Goal: Task Accomplishment & Management: Use online tool/utility

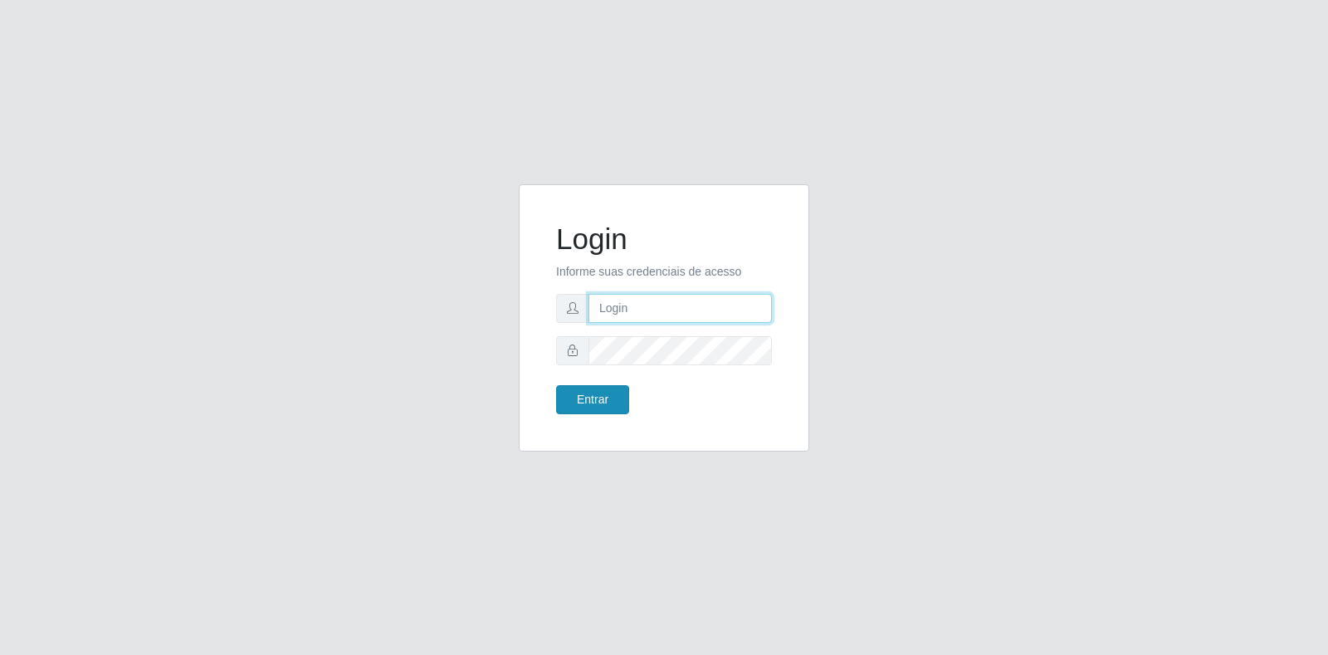
type input "[EMAIL_ADDRESS][DOMAIN_NAME]"
click at [609, 399] on button "Entrar" at bounding box center [592, 399] width 73 height 29
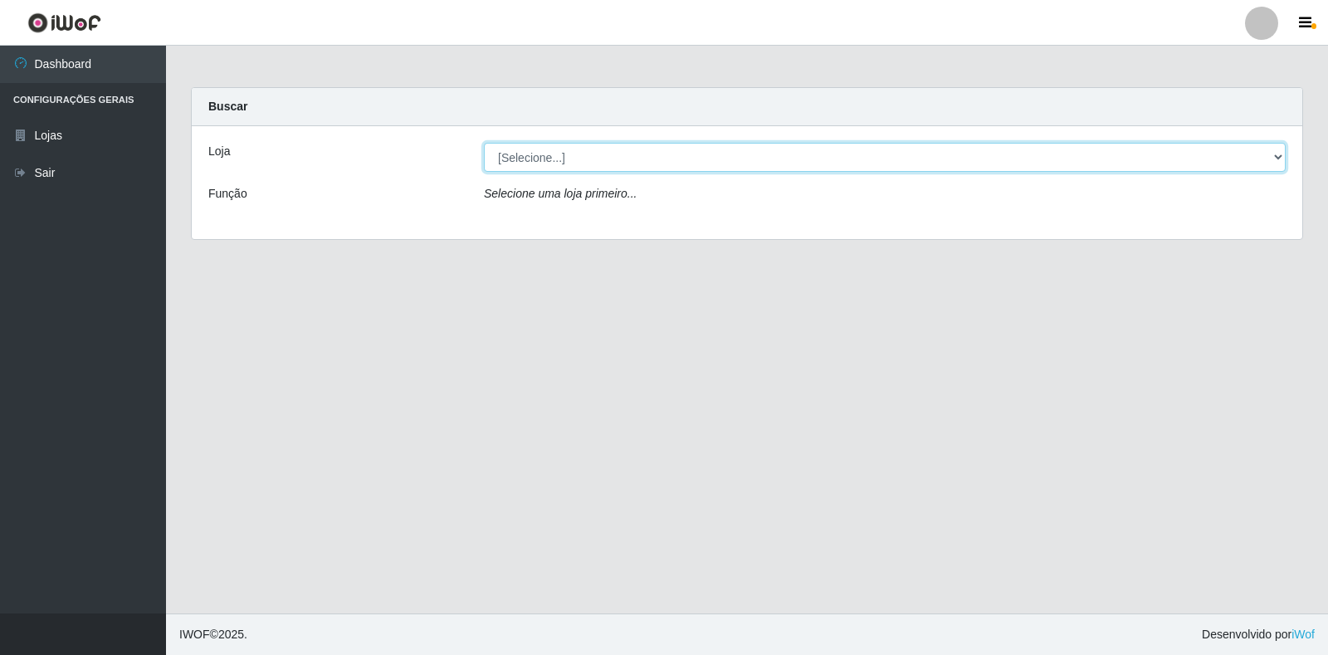
click at [567, 159] on select "[Selecione...] Atacado Vem - Loja 30 Laranjeiras Velha" at bounding box center [885, 157] width 802 height 29
select select "495"
click at [484, 143] on select "[Selecione...] Atacado Vem - Loja 30 Laranjeiras Velha" at bounding box center [885, 157] width 802 height 29
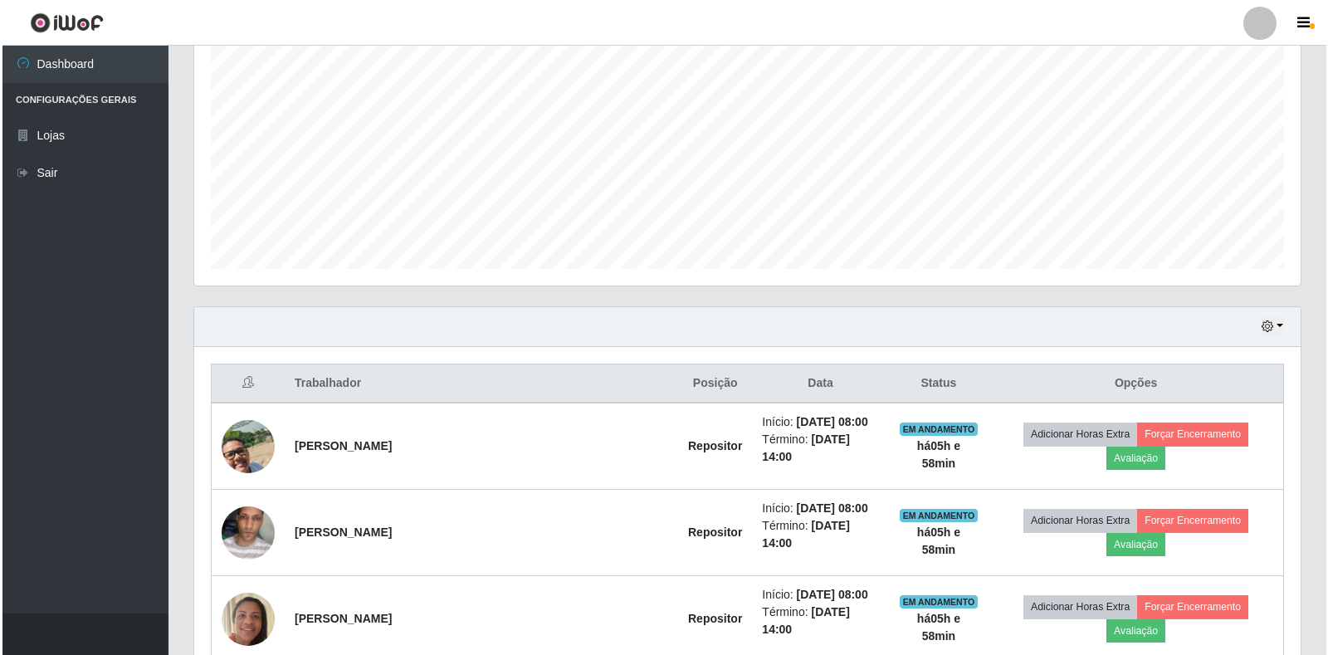
scroll to position [498, 0]
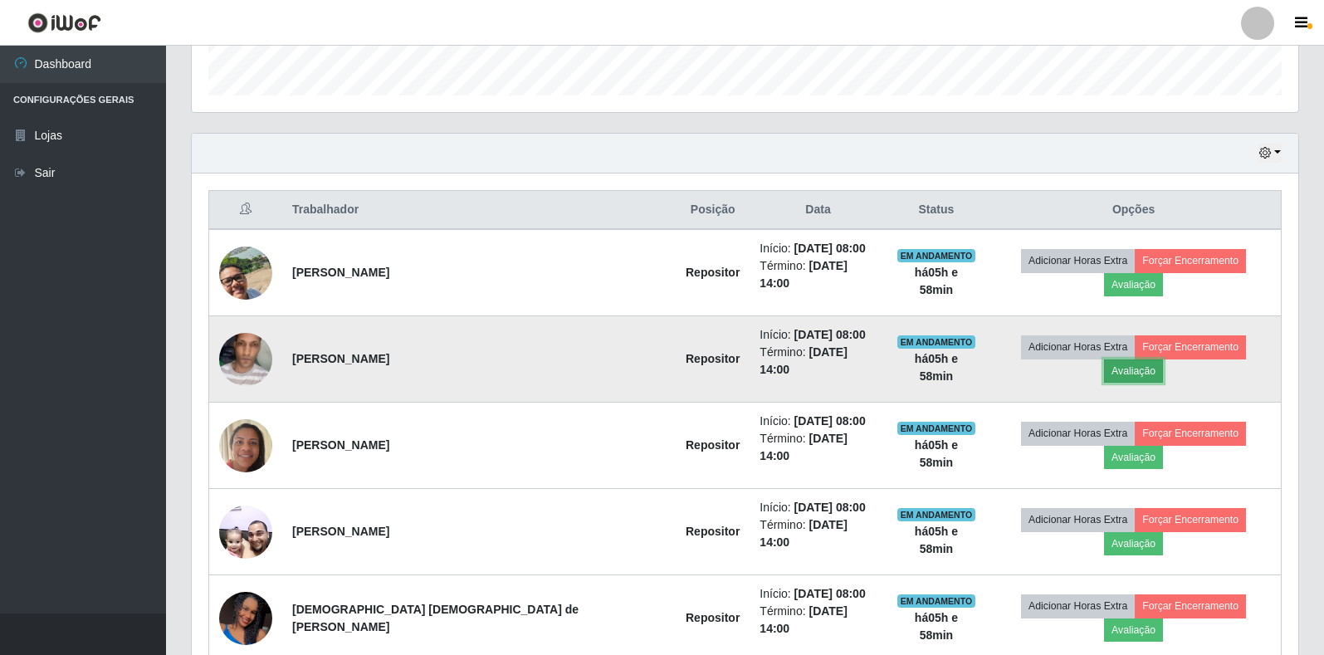
click at [1163, 359] on button "Avaliação" at bounding box center [1133, 370] width 59 height 23
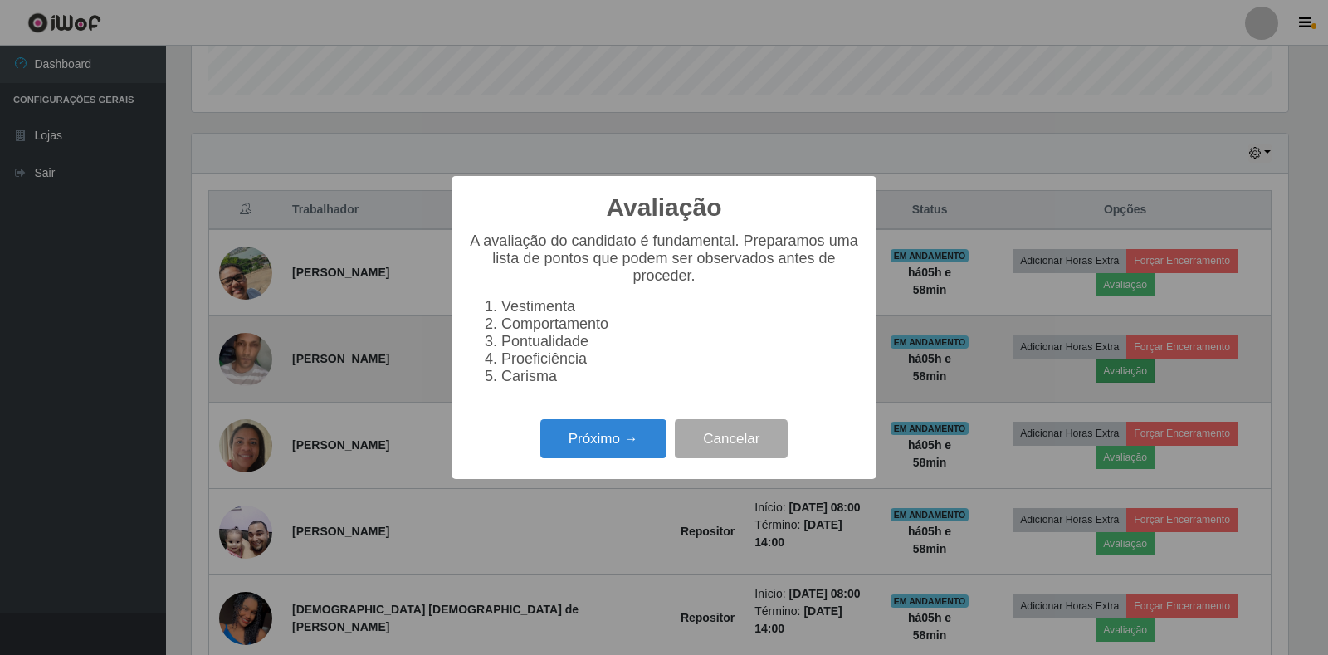
scroll to position [345, 1097]
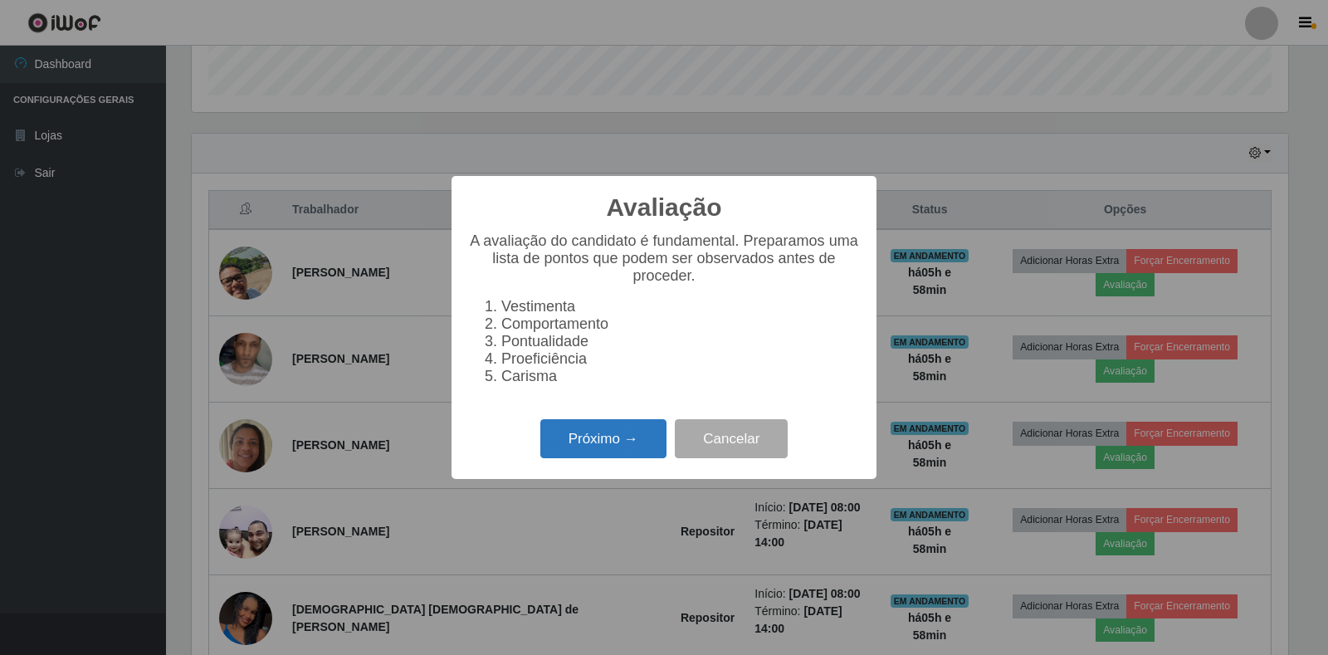
click at [614, 453] on button "Próximo →" at bounding box center [603, 438] width 126 height 39
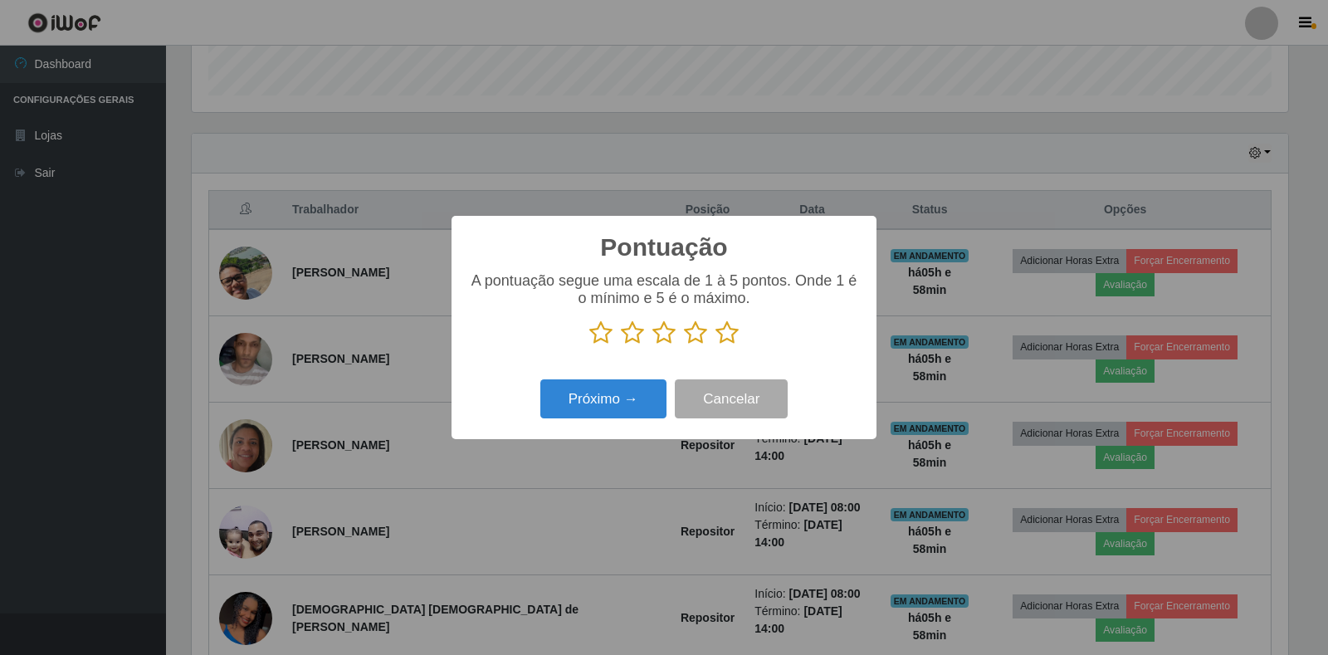
scroll to position [829908, 829156]
click at [732, 336] on icon at bounding box center [727, 332] width 23 height 25
click at [716, 345] on input "radio" at bounding box center [716, 345] width 0 height 0
click at [621, 409] on button "Próximo →" at bounding box center [603, 398] width 126 height 39
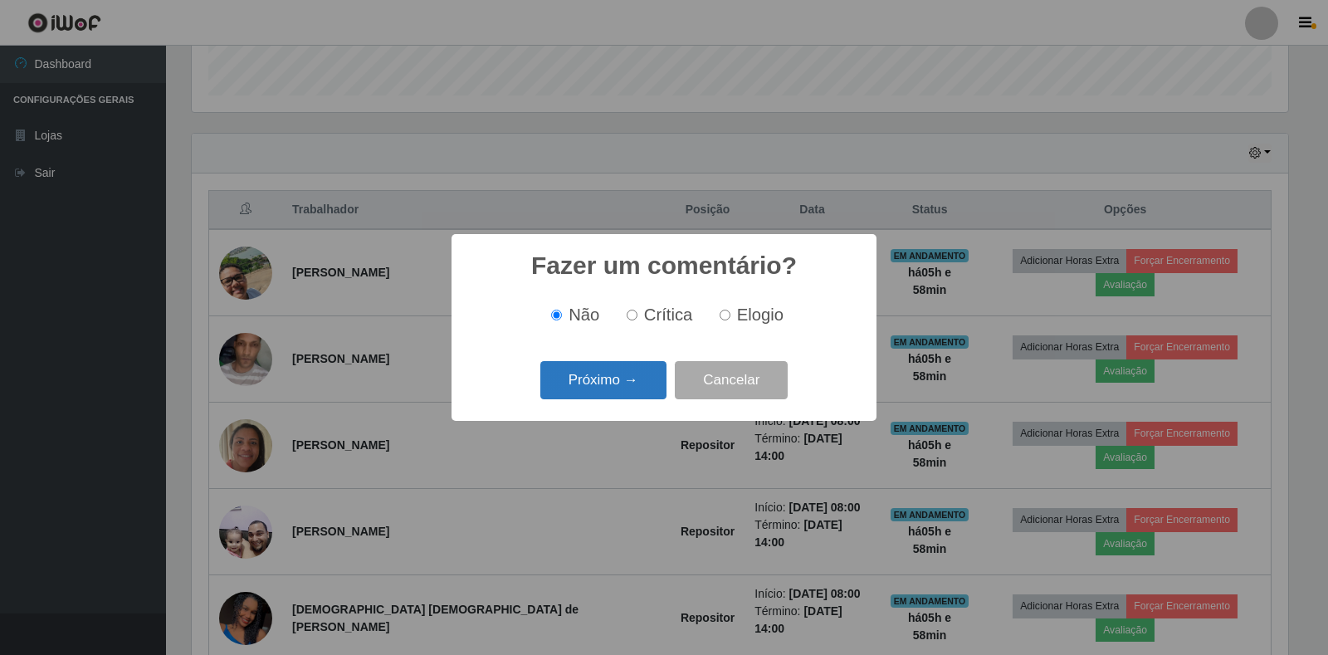
click at [629, 386] on button "Próximo →" at bounding box center [603, 380] width 126 height 39
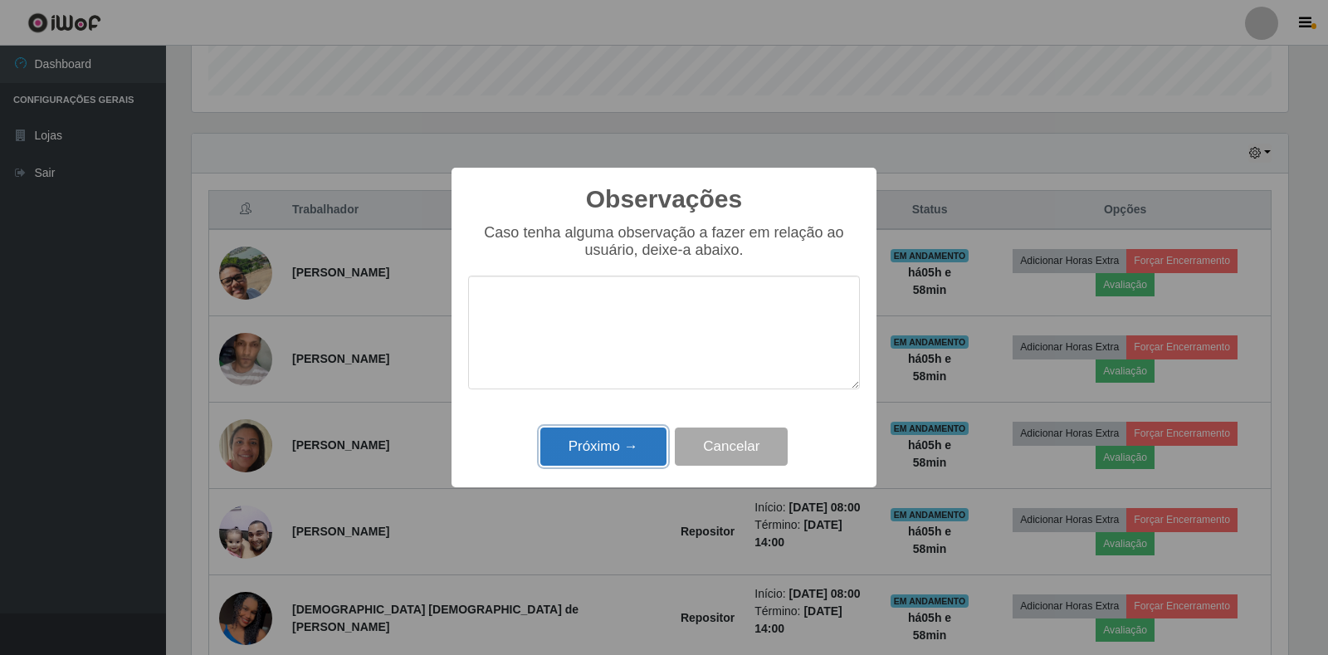
click at [616, 447] on button "Próximo →" at bounding box center [603, 447] width 126 height 39
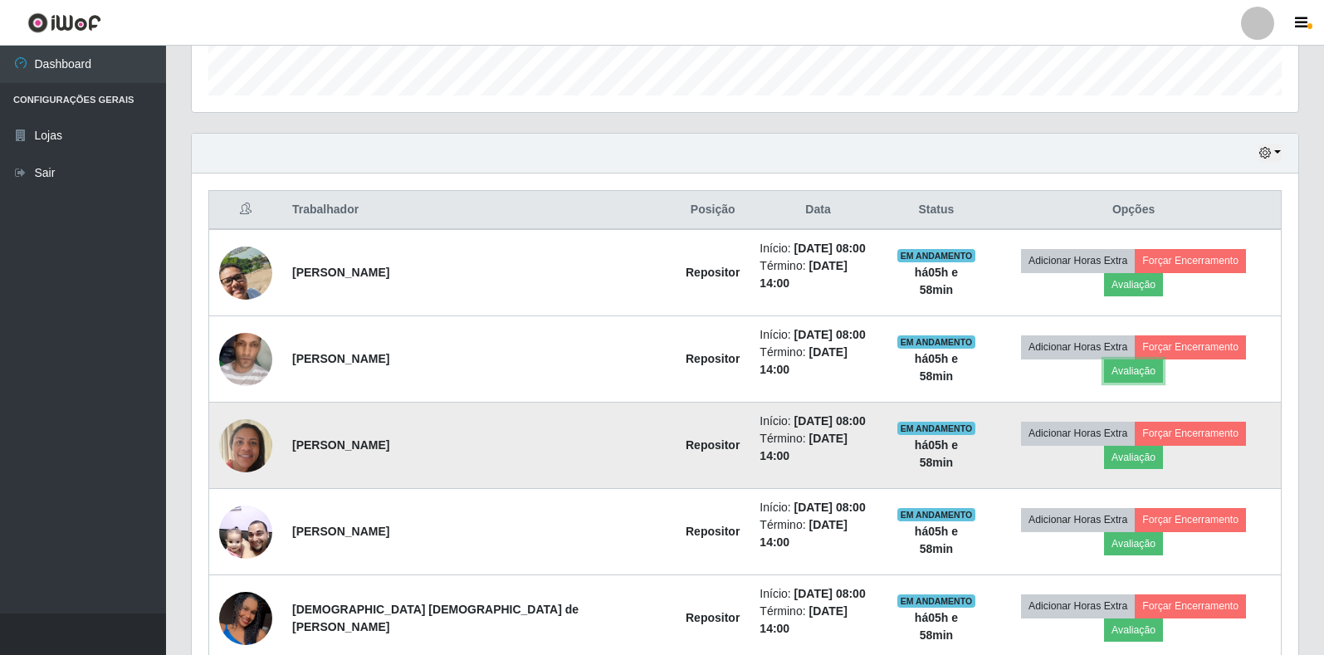
scroll to position [345, 1107]
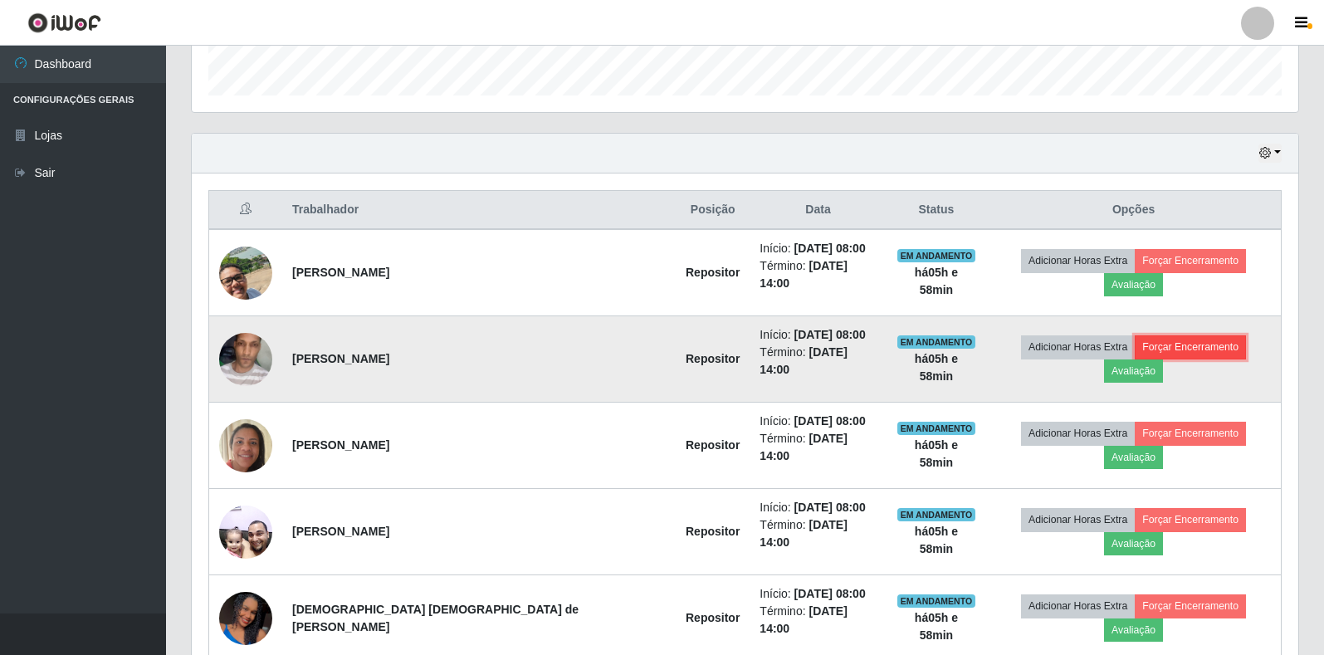
click at [1148, 335] on button "Forçar Encerramento" at bounding box center [1190, 346] width 111 height 23
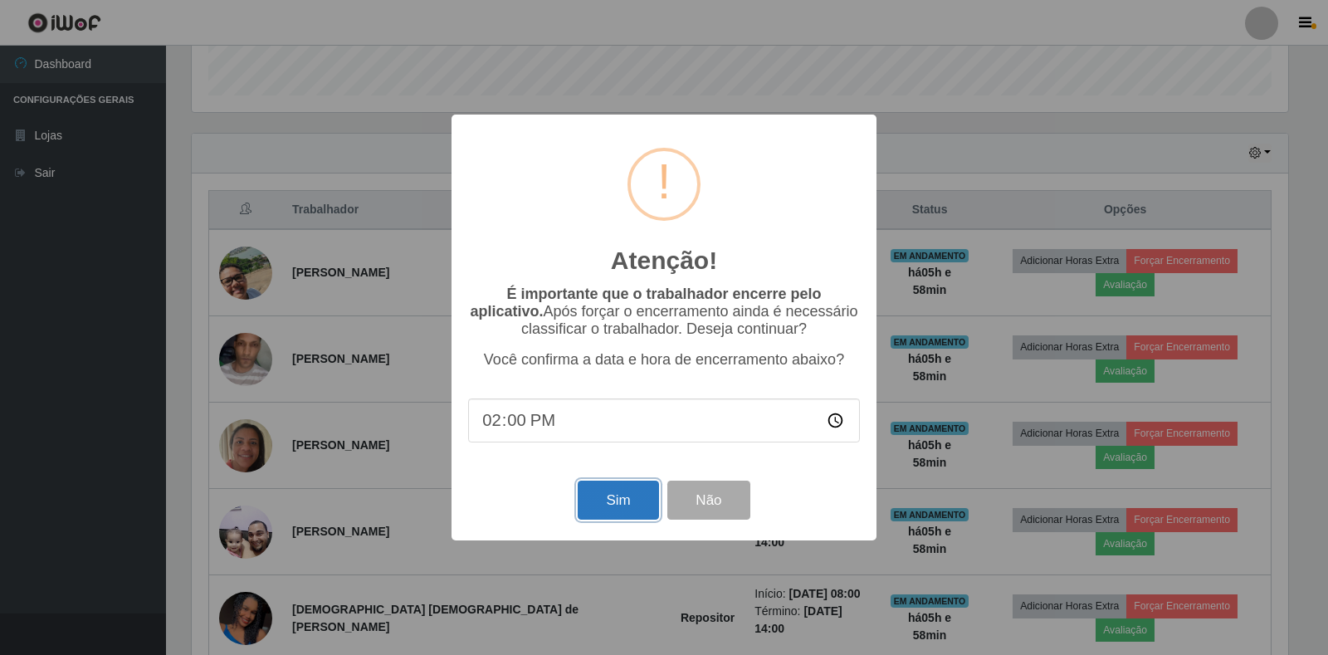
click at [611, 493] on button "Sim" at bounding box center [618, 500] width 81 height 39
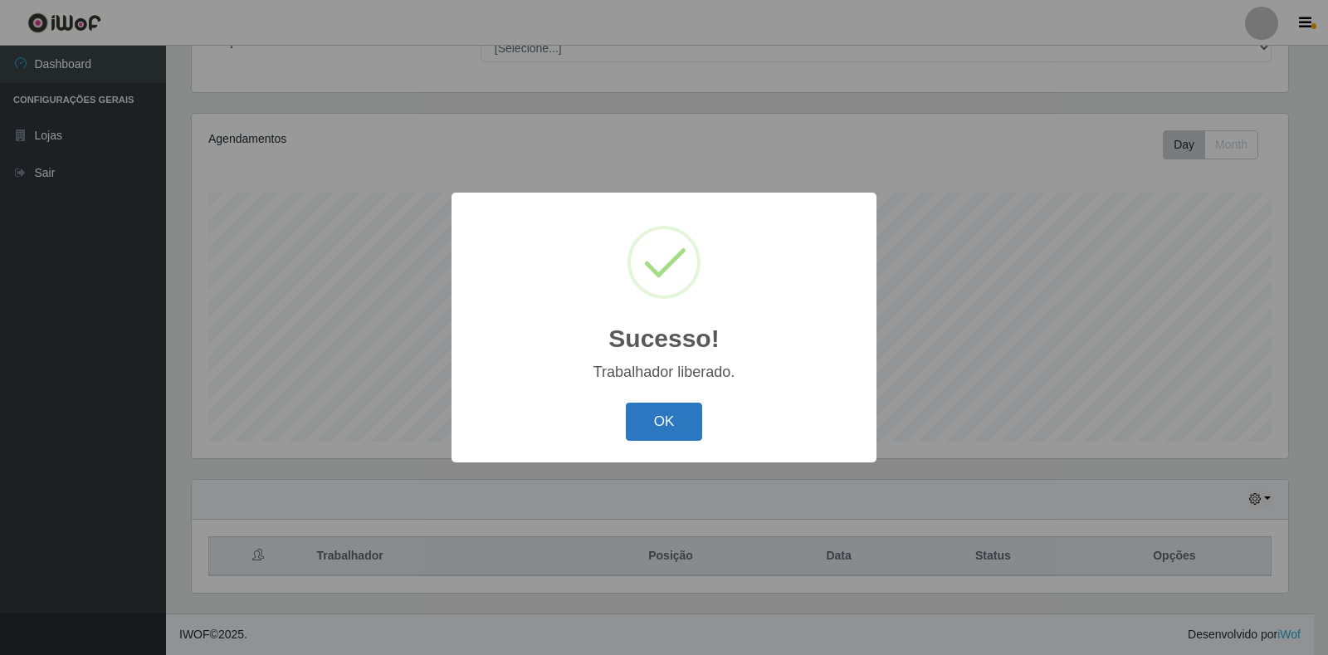
click at [662, 425] on button "OK" at bounding box center [664, 422] width 77 height 39
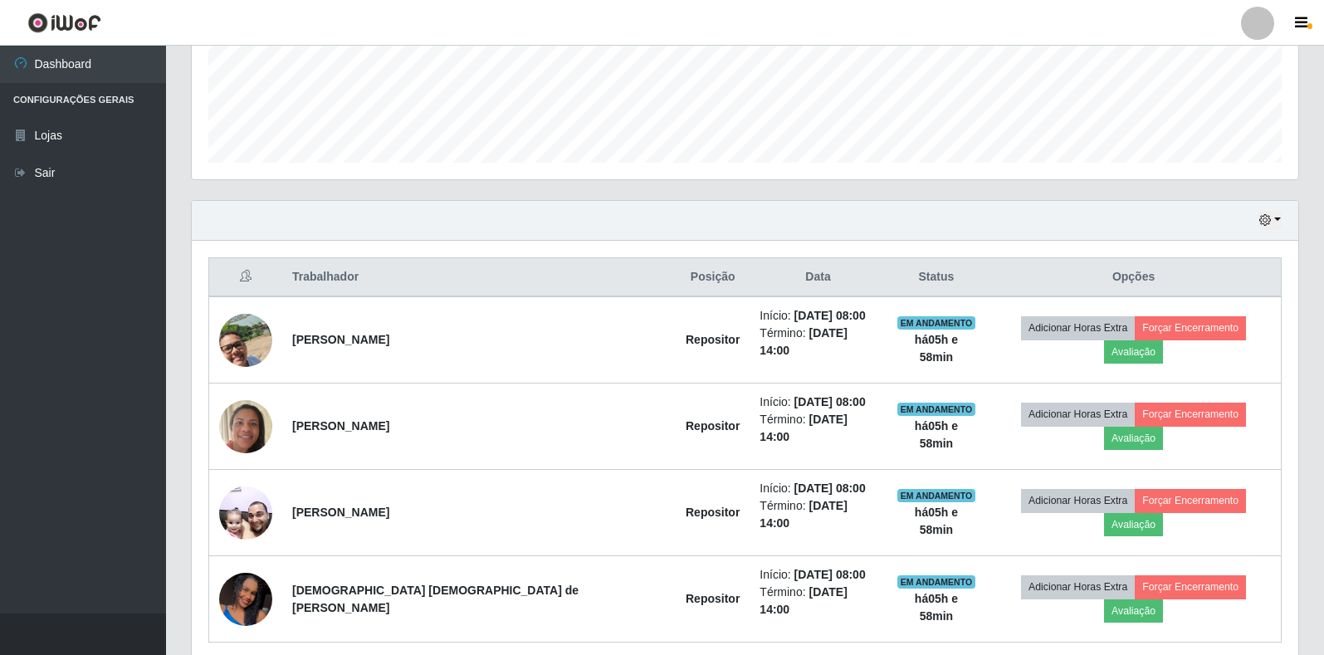
scroll to position [448, 0]
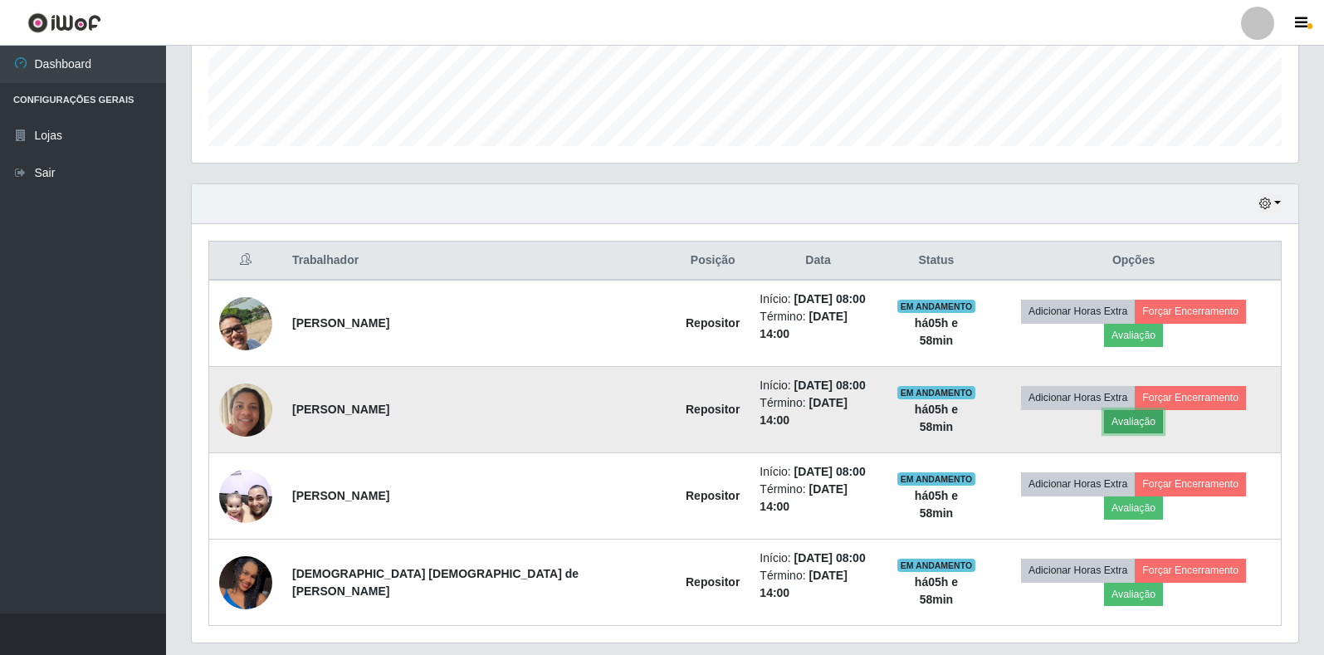
click at [1163, 410] on button "Avaliação" at bounding box center [1133, 421] width 59 height 23
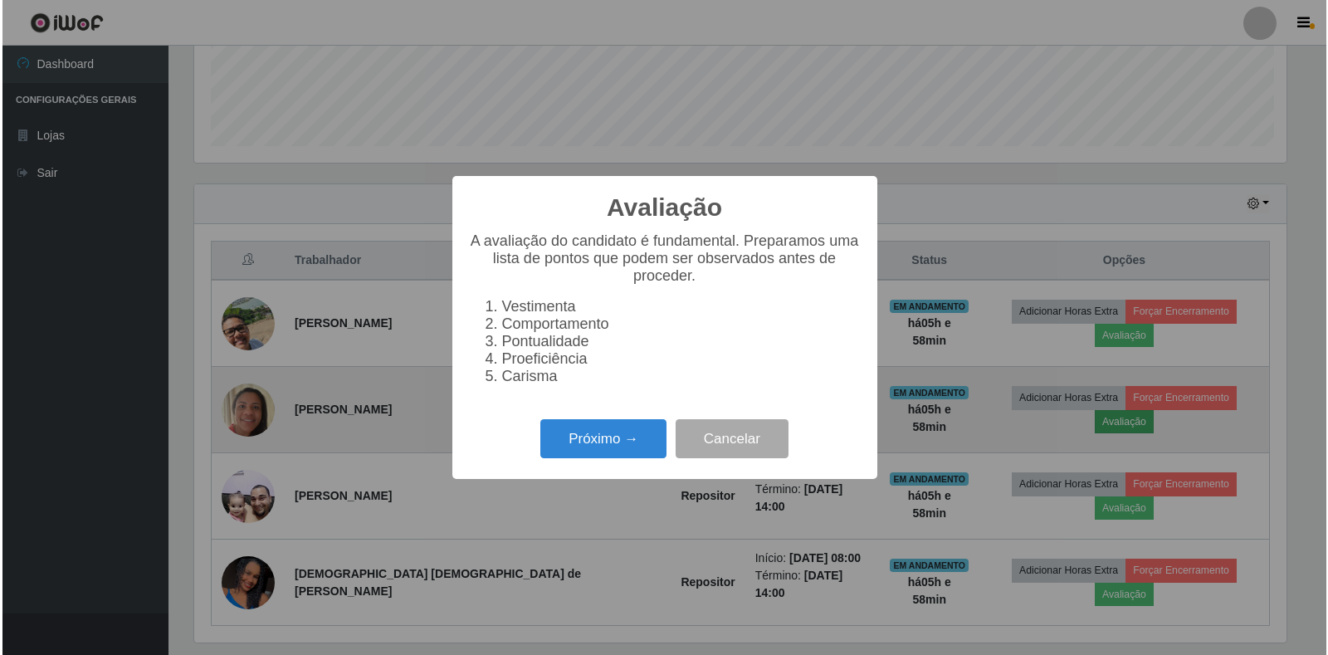
scroll to position [345, 1097]
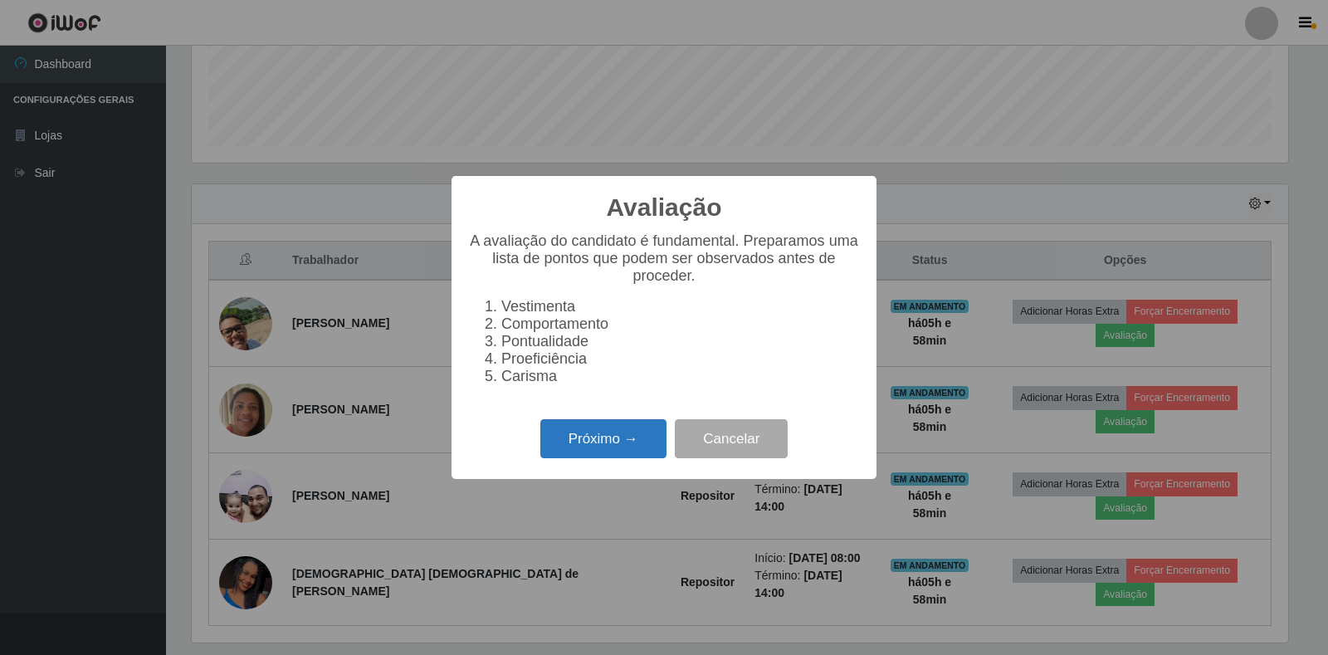
click at [635, 452] on button "Próximo →" at bounding box center [603, 438] width 126 height 39
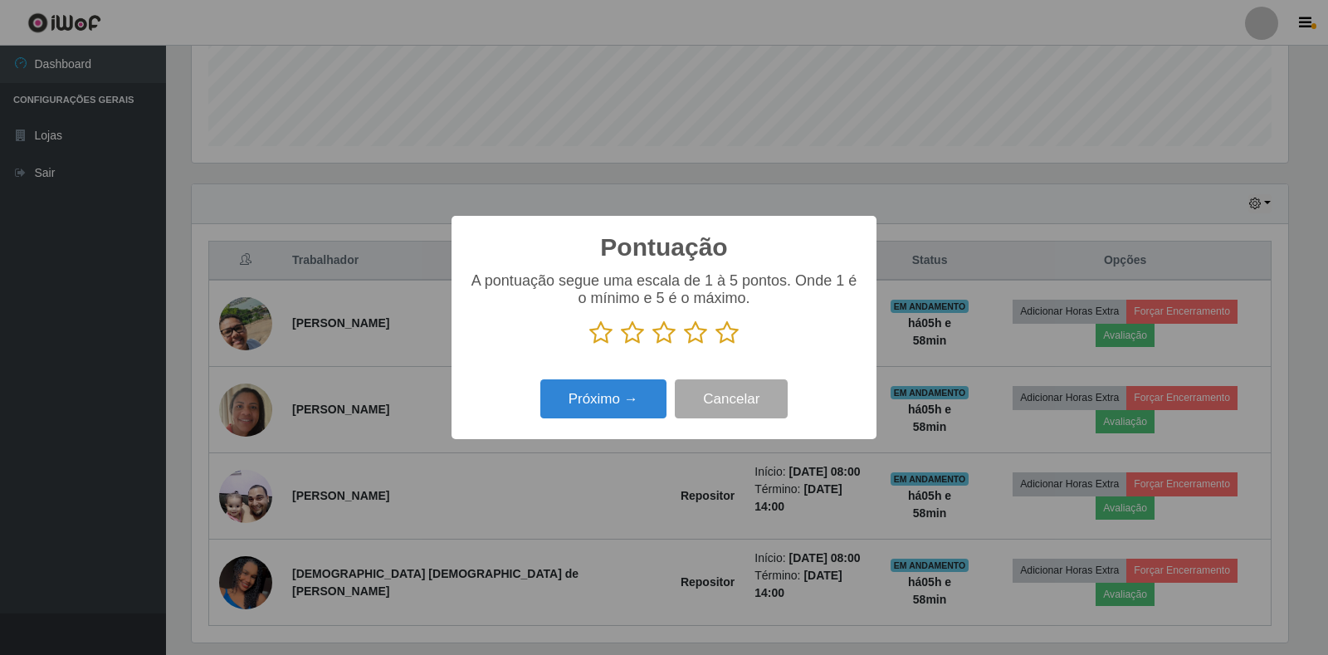
scroll to position [829908, 829156]
click at [727, 336] on icon at bounding box center [727, 332] width 23 height 25
click at [716, 345] on input "radio" at bounding box center [716, 345] width 0 height 0
click at [627, 399] on button "Próximo →" at bounding box center [603, 398] width 126 height 39
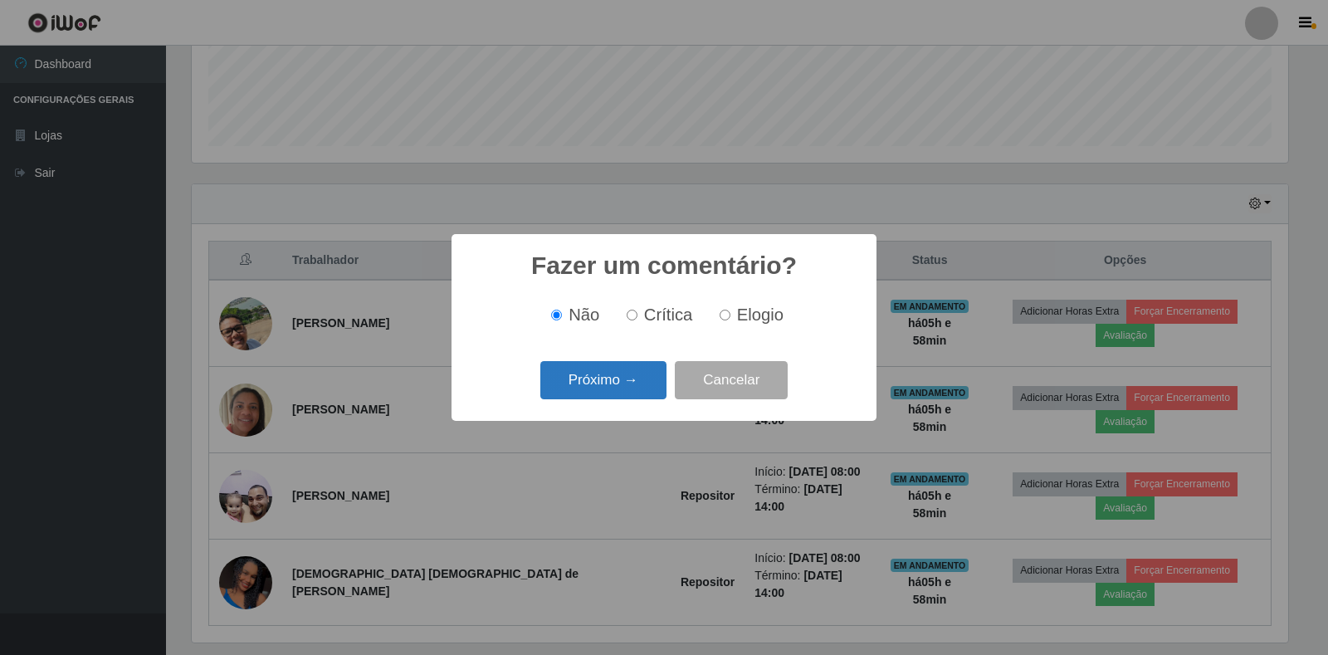
click at [639, 371] on button "Próximo →" at bounding box center [603, 380] width 126 height 39
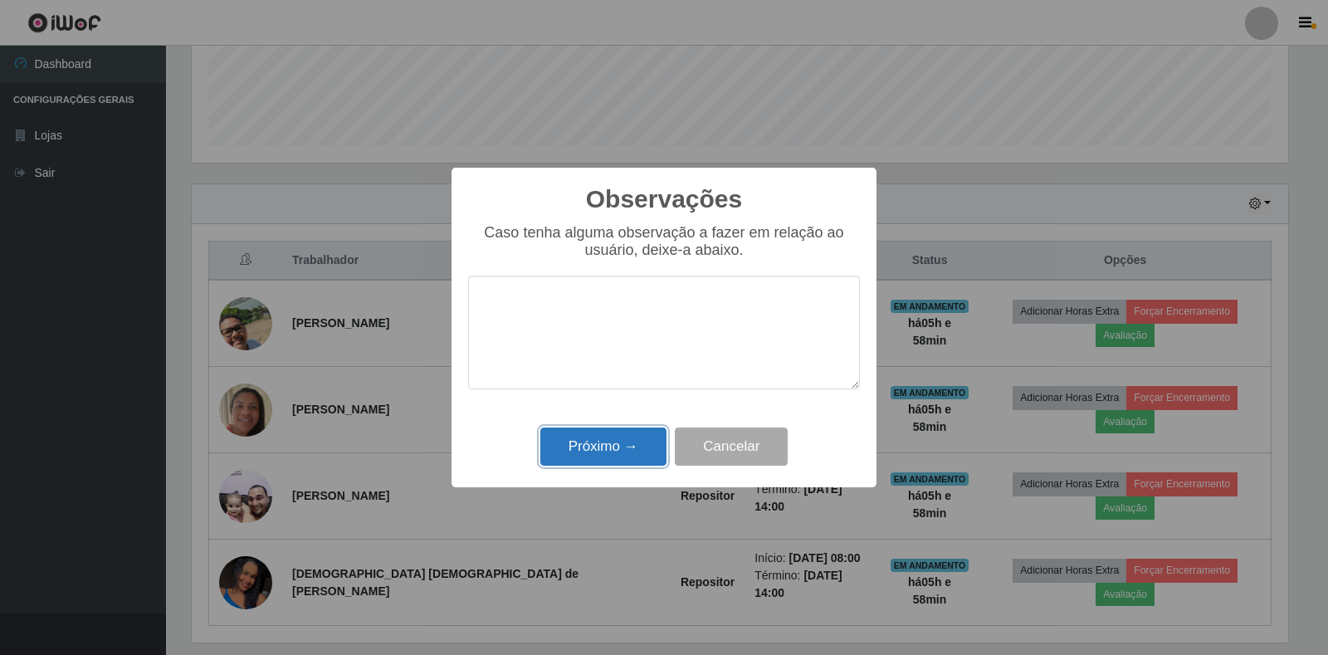
click at [604, 448] on button "Próximo →" at bounding box center [603, 447] width 126 height 39
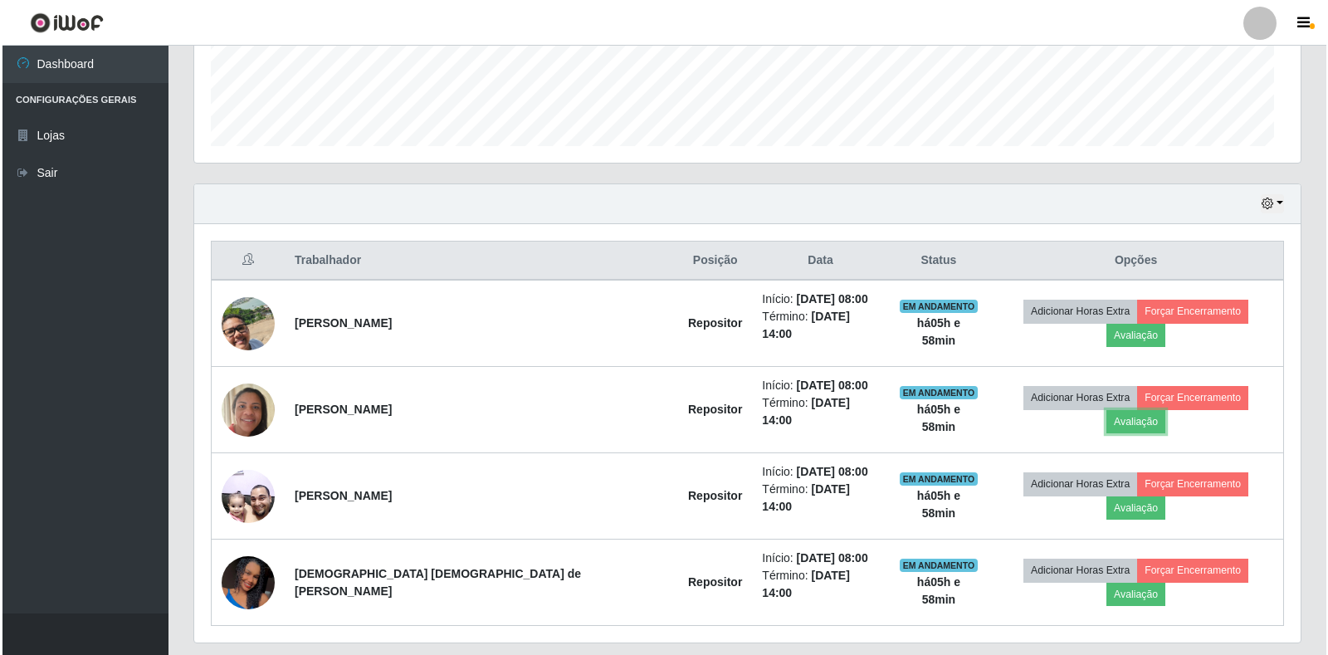
scroll to position [345, 1107]
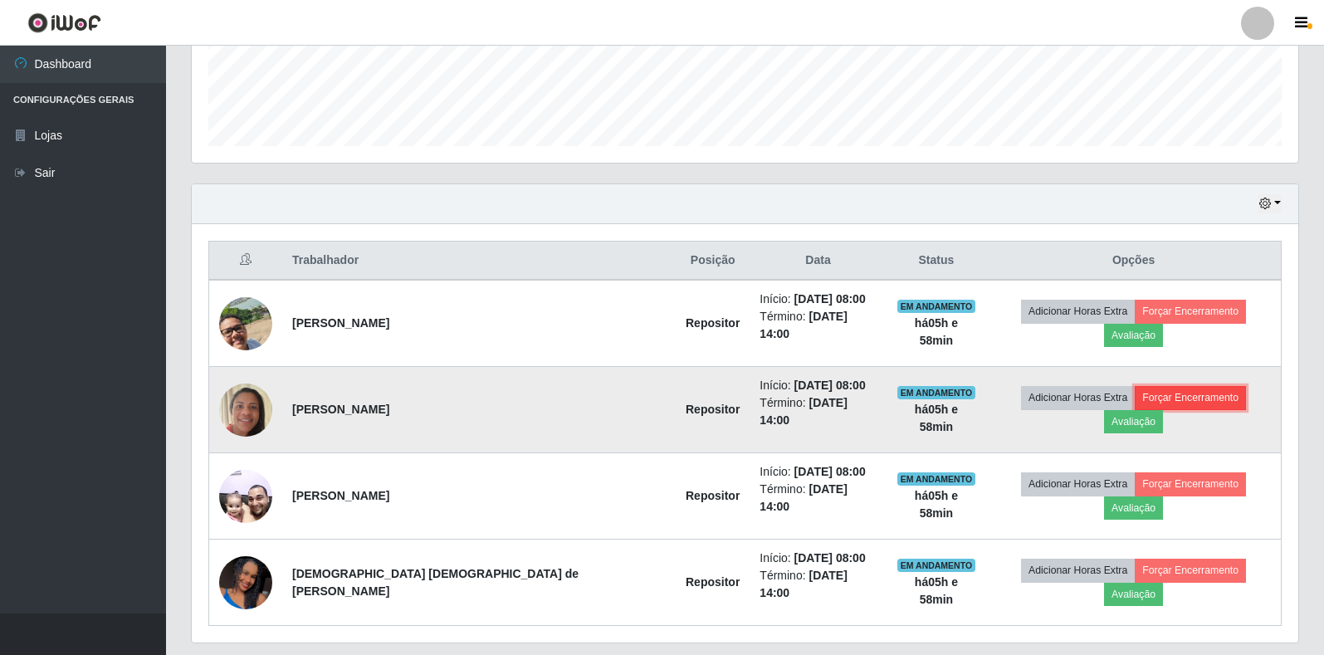
click at [1135, 394] on button "Forçar Encerramento" at bounding box center [1190, 397] width 111 height 23
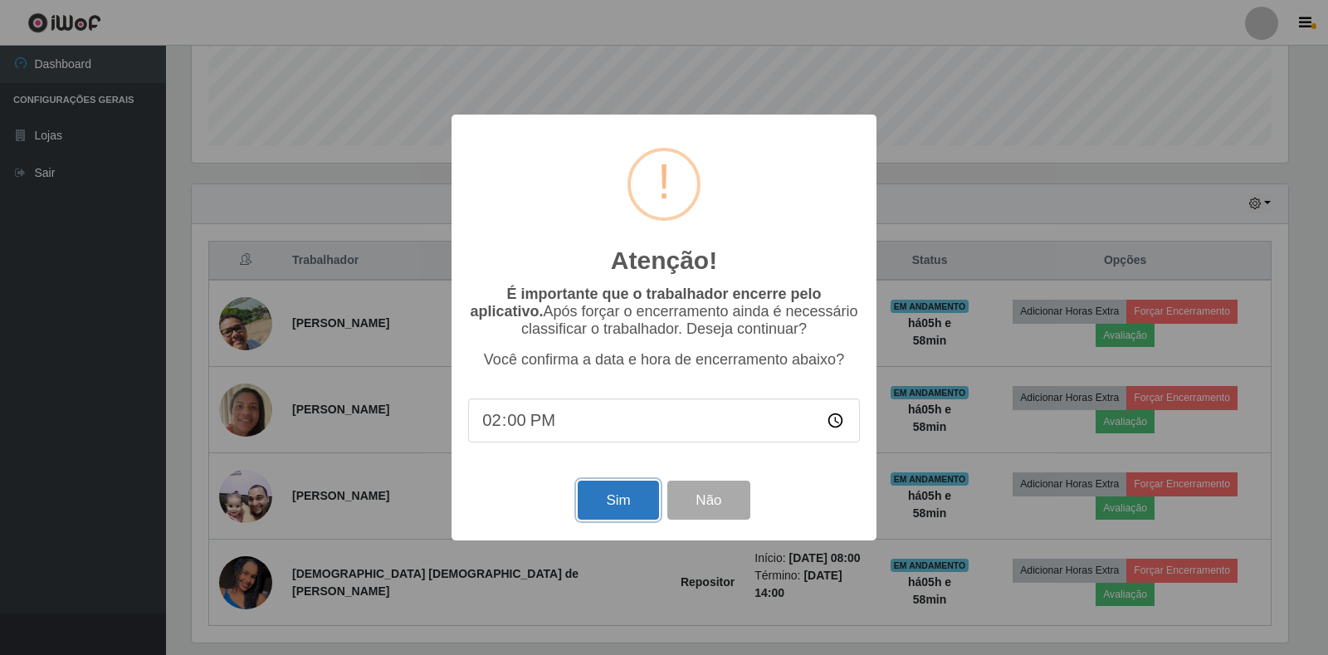
click at [613, 492] on button "Sim" at bounding box center [618, 500] width 81 height 39
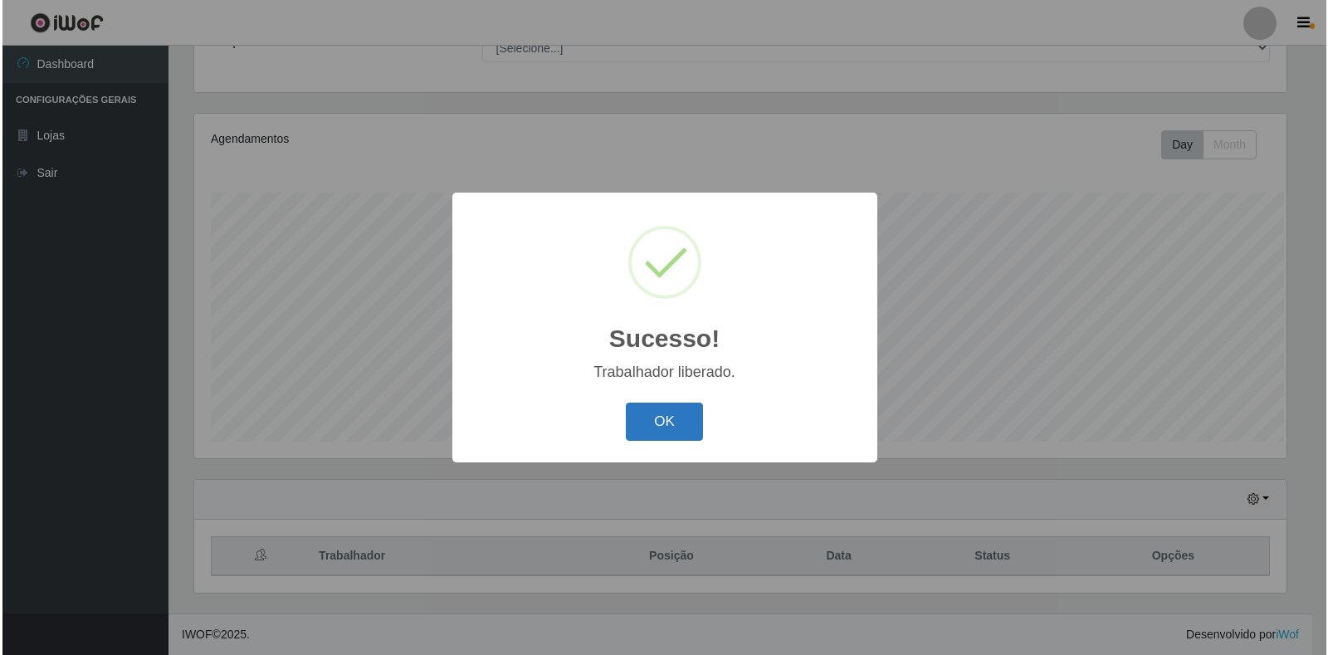
scroll to position [0, 0]
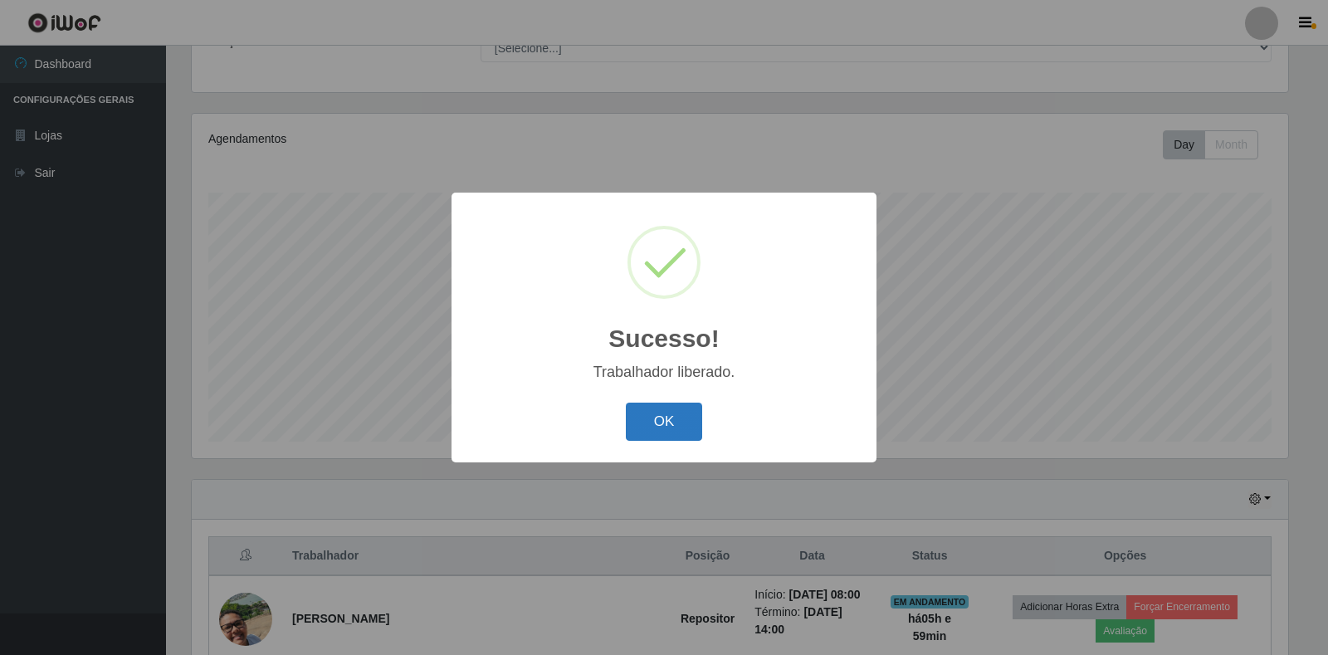
click at [654, 425] on button "OK" at bounding box center [664, 422] width 77 height 39
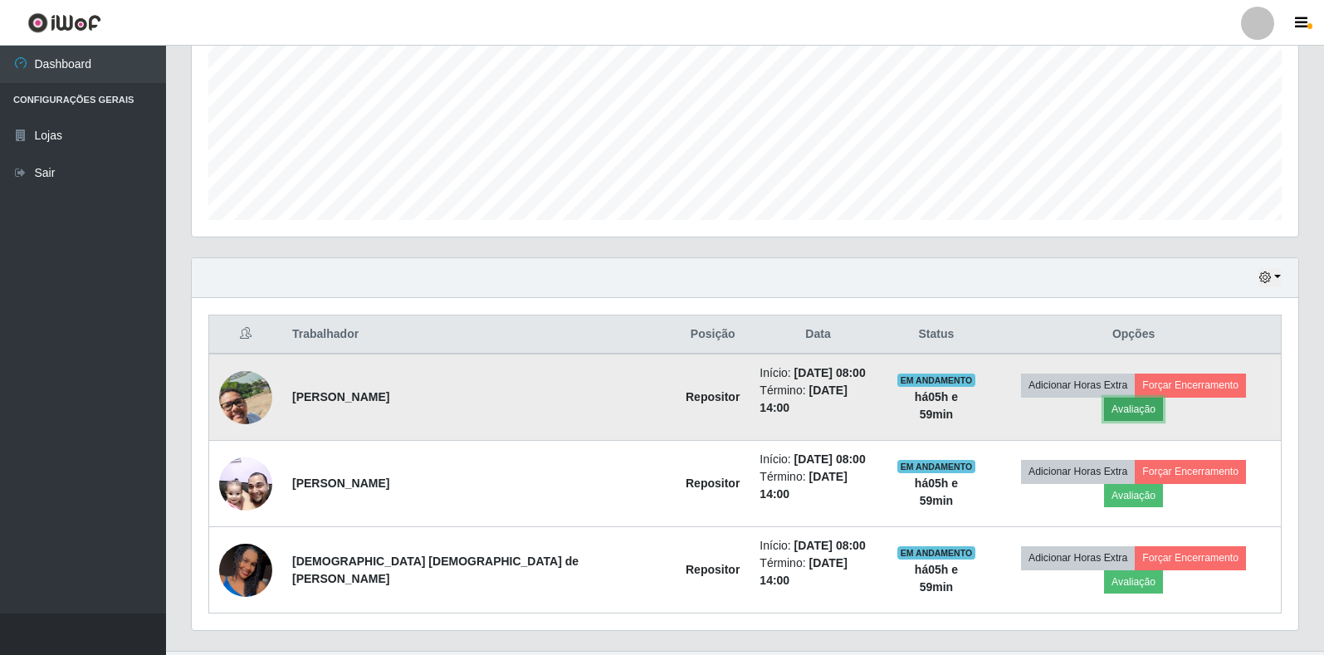
click at [1163, 398] on button "Avaliação" at bounding box center [1133, 409] width 59 height 23
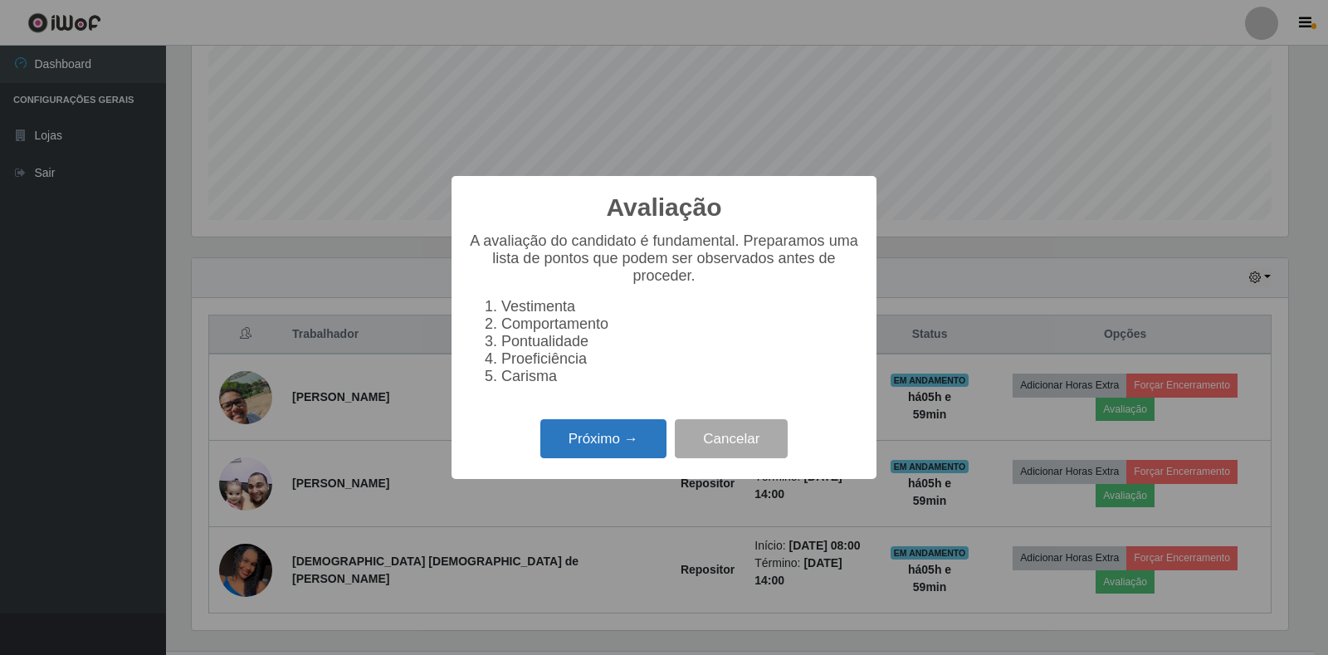
click at [631, 441] on button "Próximo →" at bounding box center [603, 438] width 126 height 39
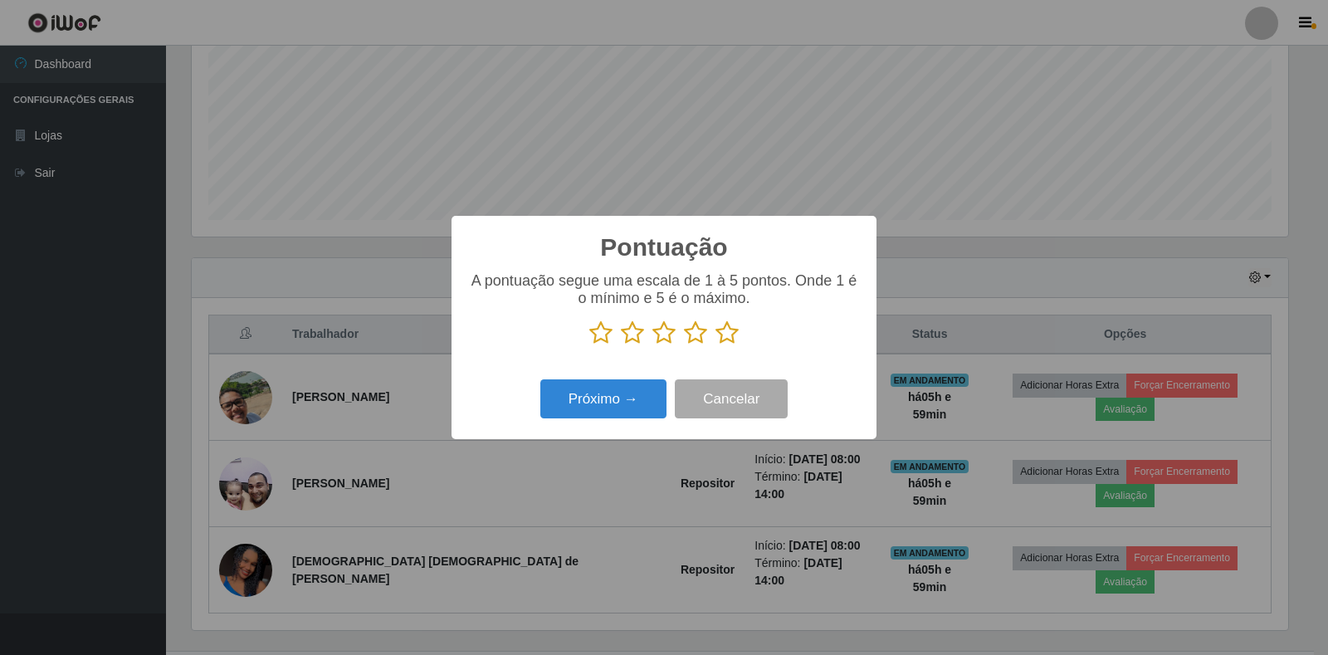
click at [733, 336] on icon at bounding box center [727, 332] width 23 height 25
click at [716, 345] on input "radio" at bounding box center [716, 345] width 0 height 0
click at [628, 399] on button "Próximo →" at bounding box center [603, 398] width 126 height 39
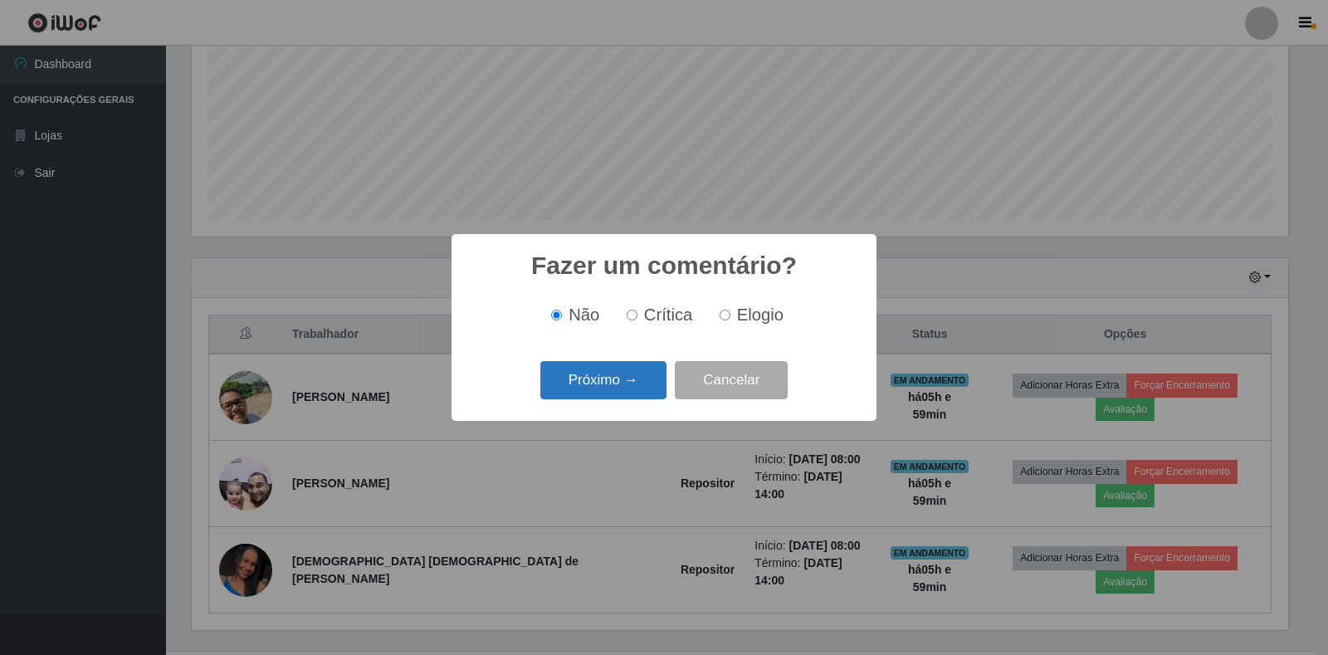
click at [624, 381] on button "Próximo →" at bounding box center [603, 380] width 126 height 39
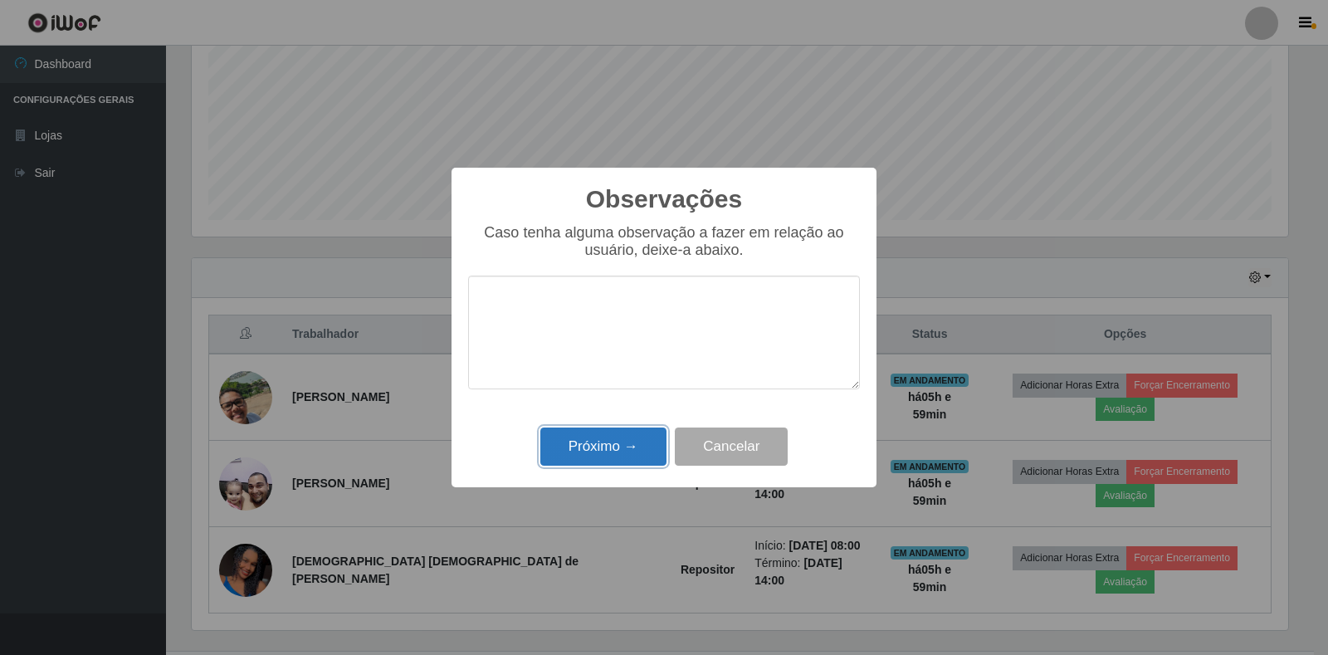
click at [599, 438] on button "Próximo →" at bounding box center [603, 447] width 126 height 39
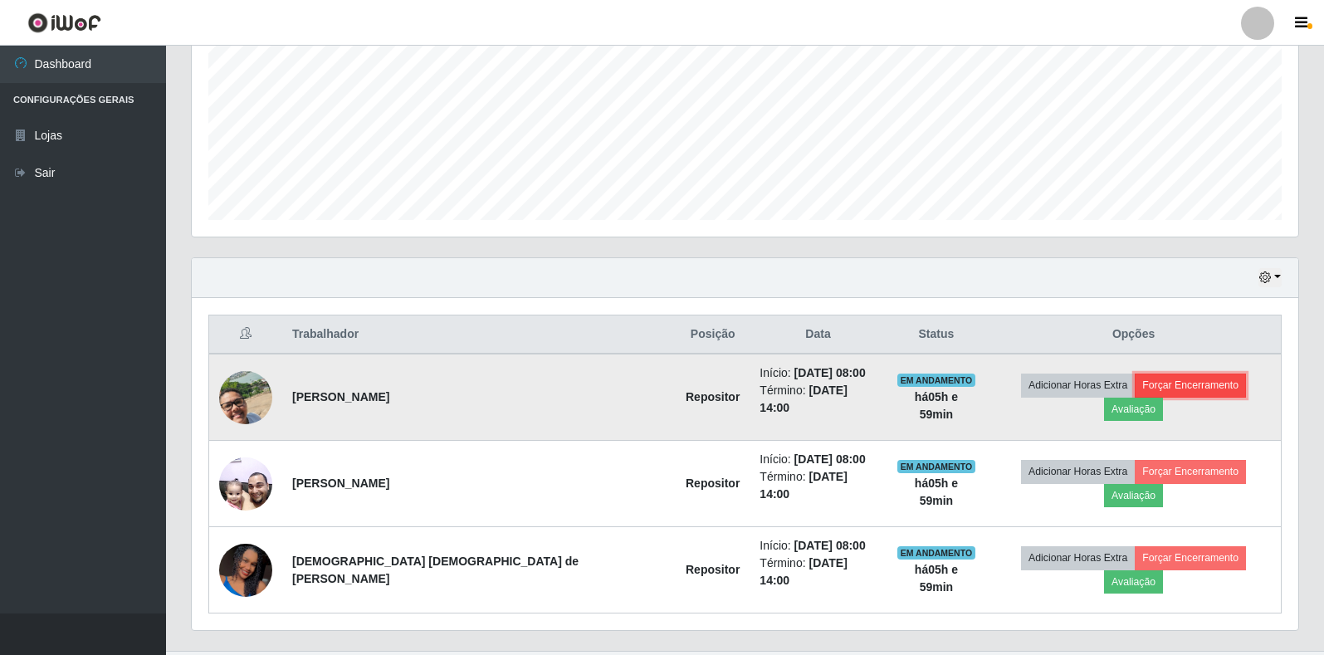
click at [1135, 390] on button "Forçar Encerramento" at bounding box center [1190, 385] width 111 height 23
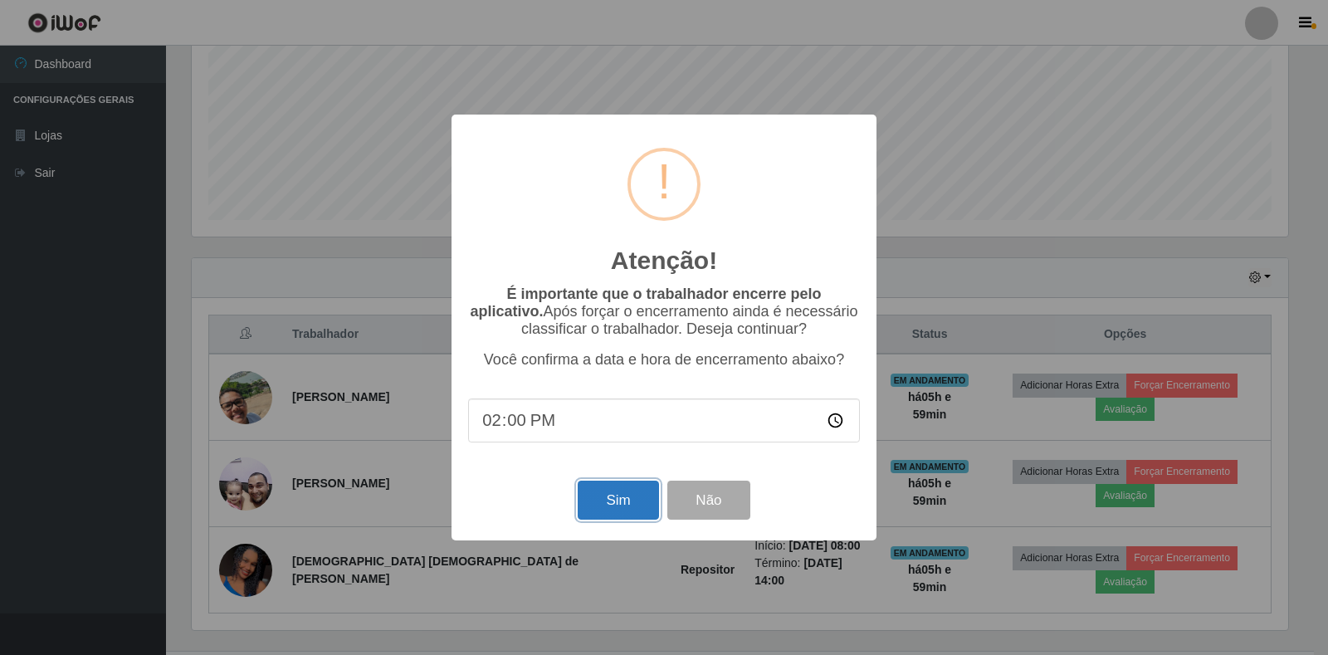
click at [635, 505] on button "Sim" at bounding box center [618, 500] width 81 height 39
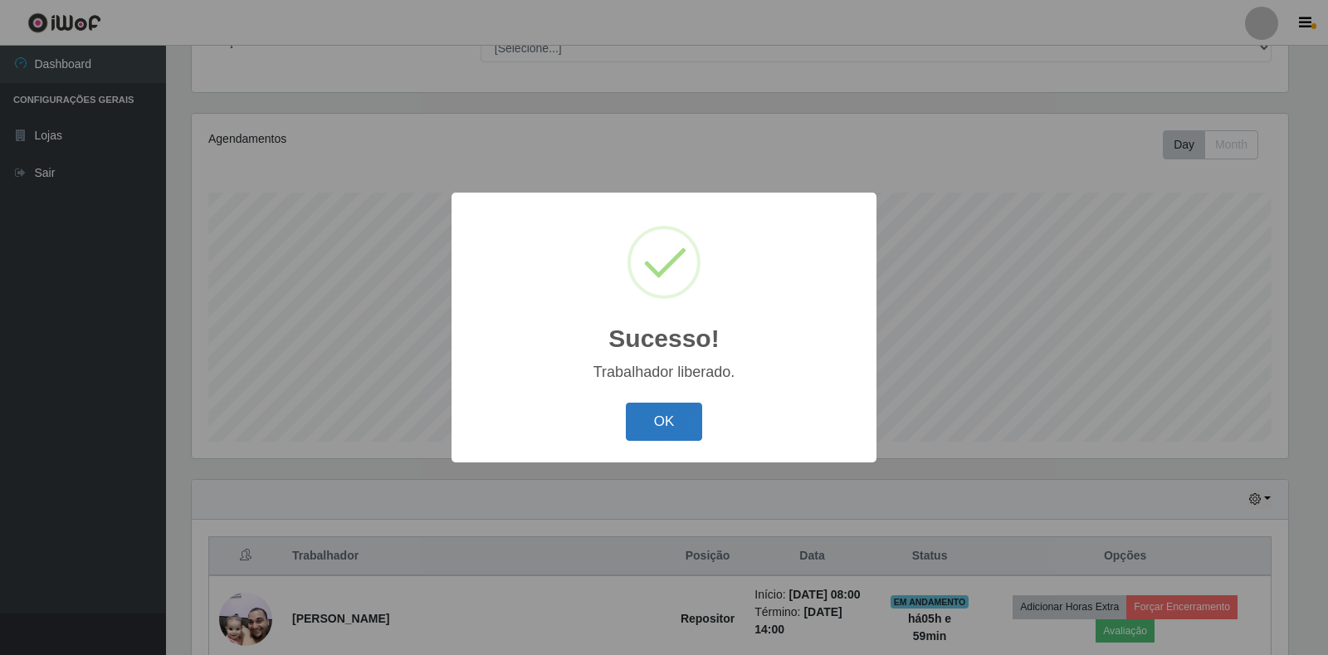
click at [679, 423] on button "OK" at bounding box center [664, 422] width 77 height 39
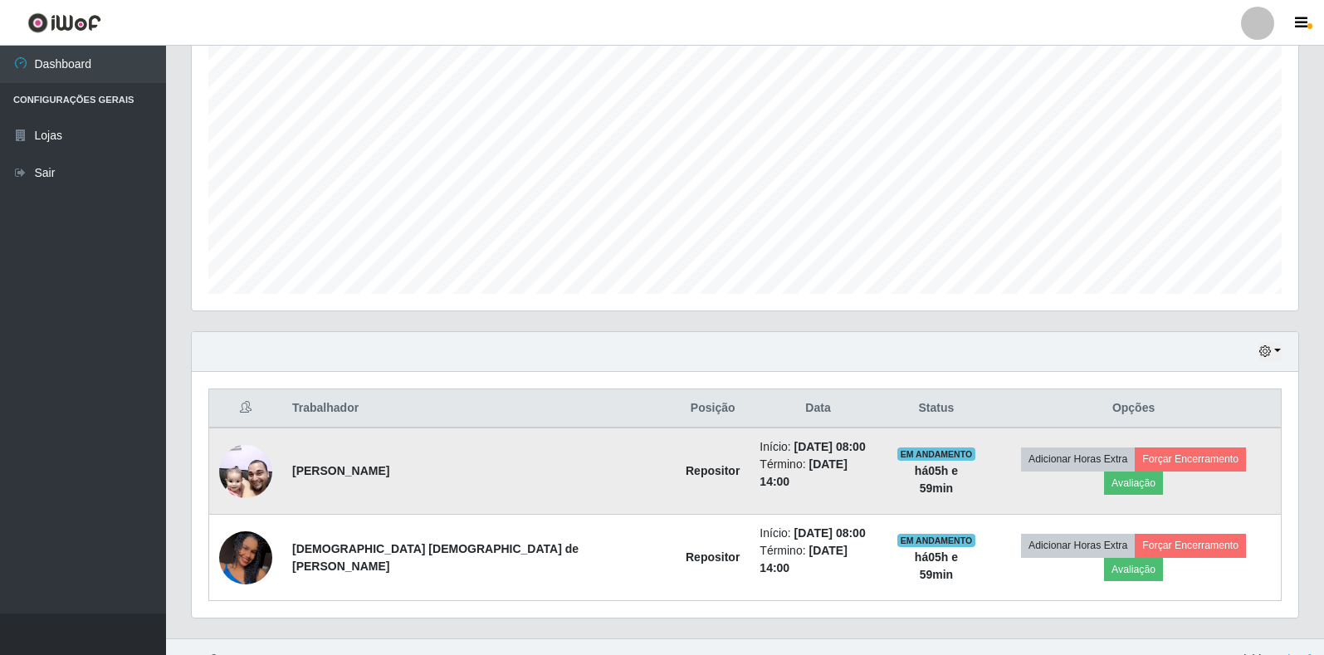
click at [256, 459] on img at bounding box center [245, 471] width 53 height 71
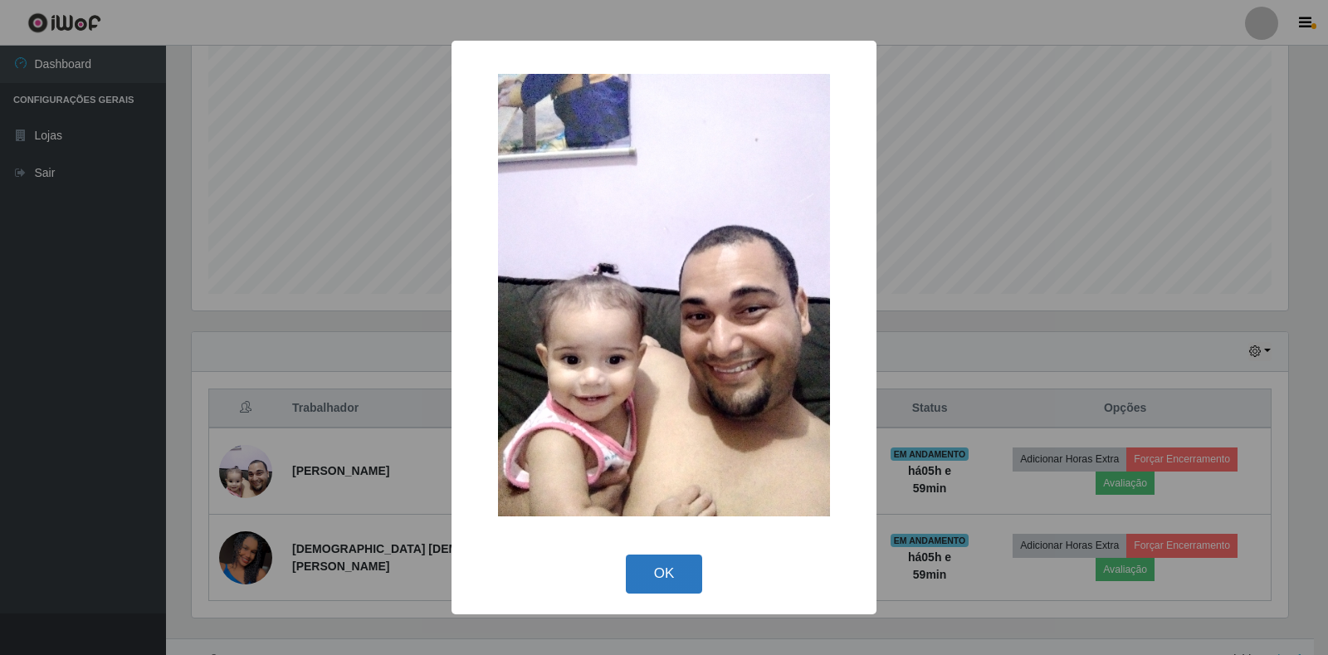
click at [674, 571] on button "OK" at bounding box center [664, 574] width 77 height 39
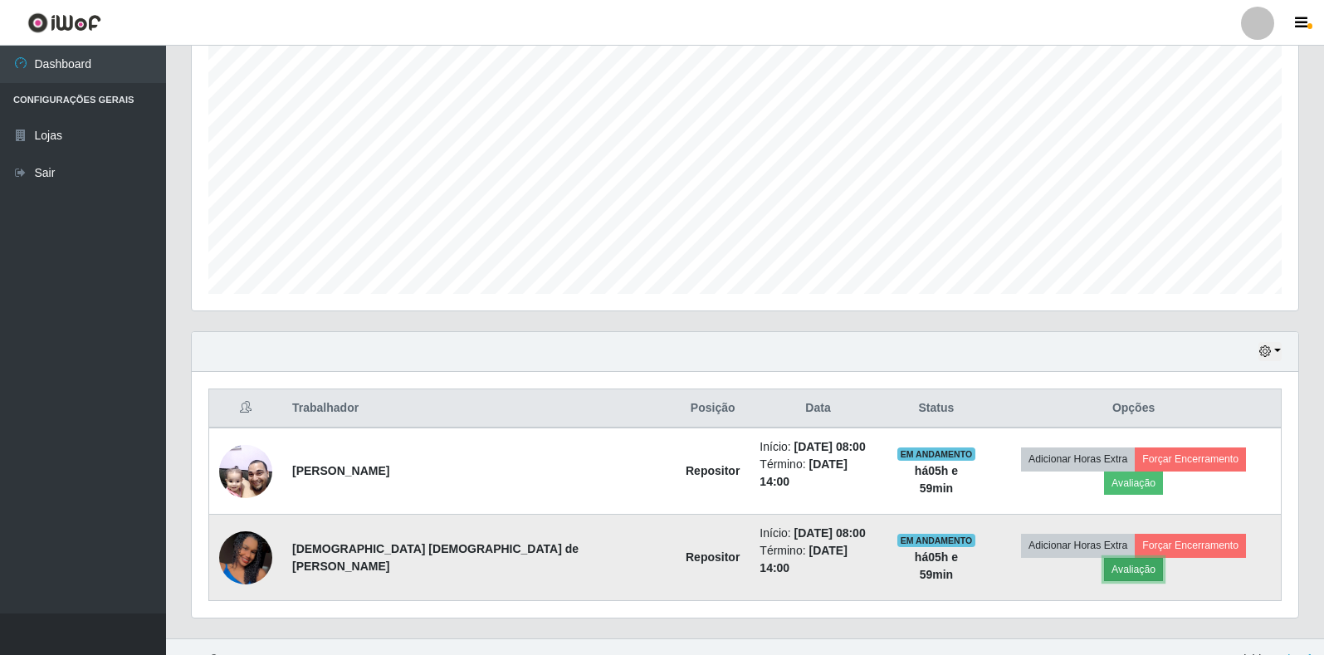
click at [1163, 558] on button "Avaliação" at bounding box center [1133, 569] width 59 height 23
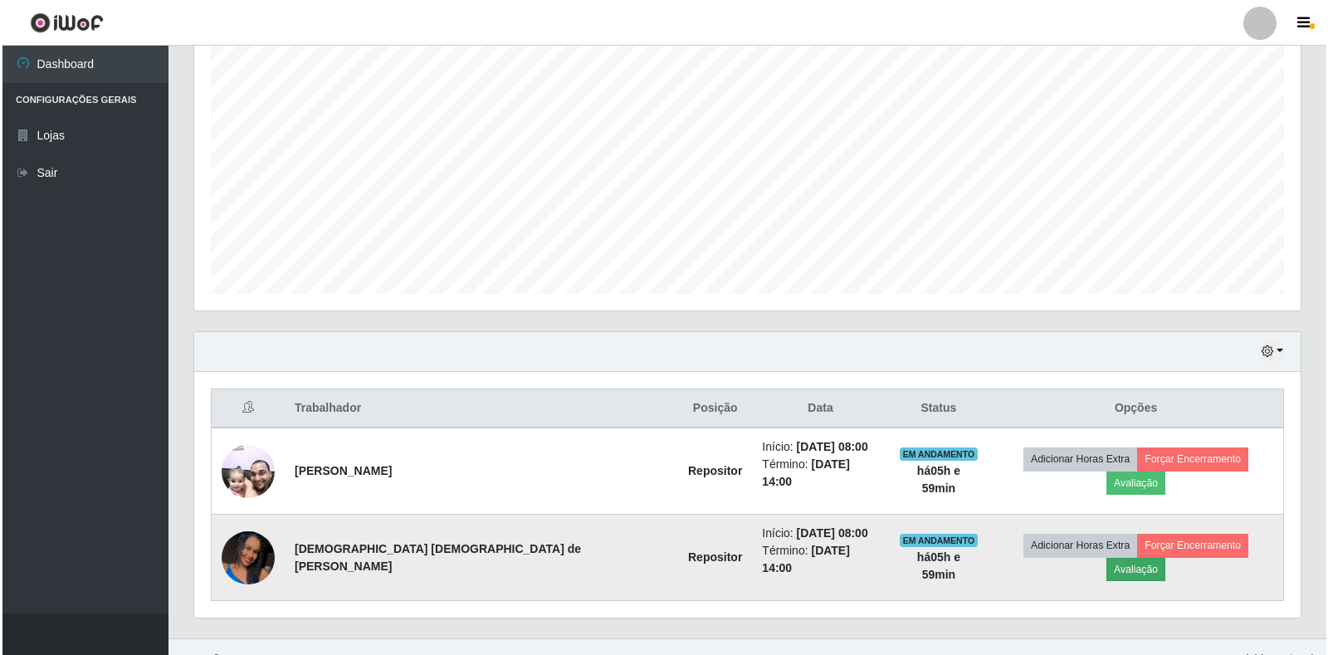
scroll to position [345, 1097]
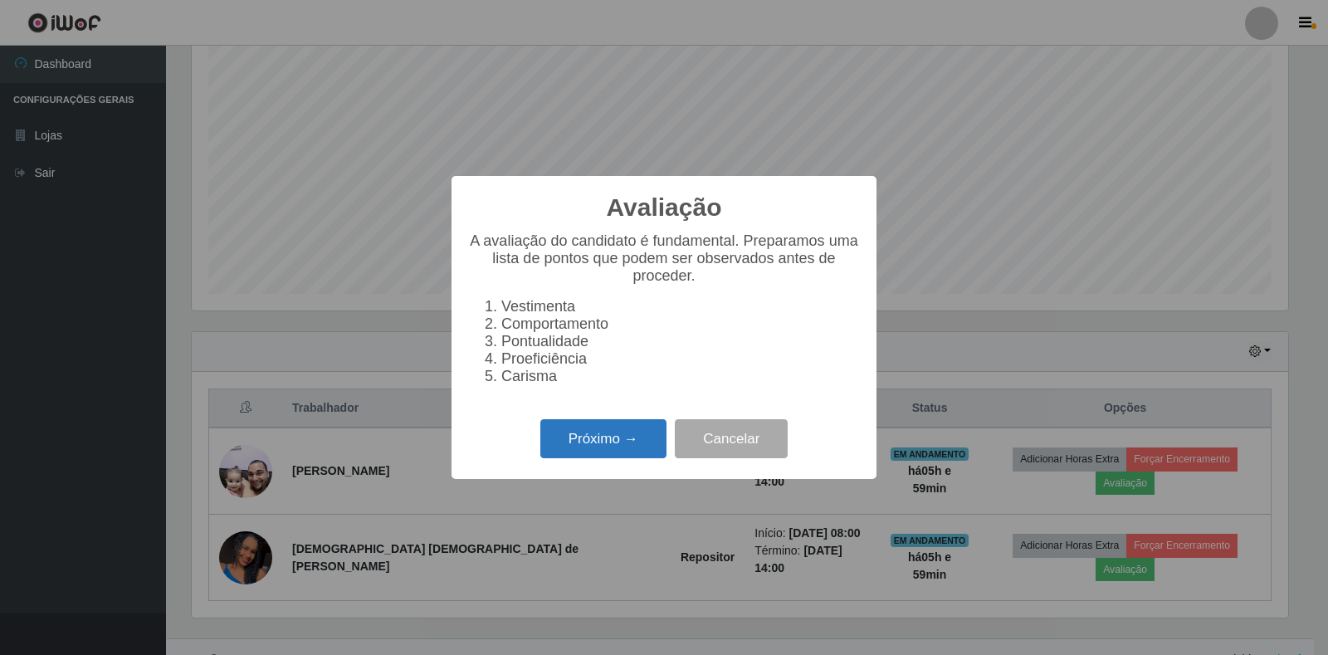
click at [639, 447] on button "Próximo →" at bounding box center [603, 438] width 126 height 39
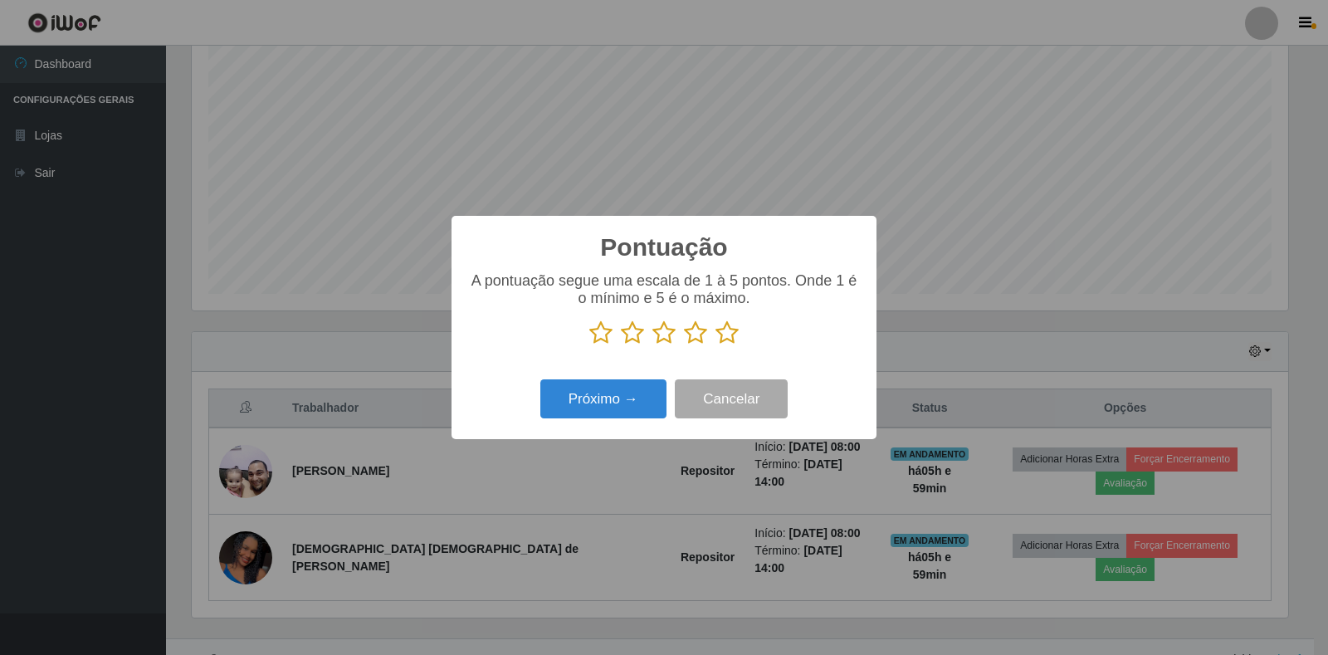
click at [721, 335] on icon at bounding box center [727, 332] width 23 height 25
click at [716, 345] on input "radio" at bounding box center [716, 345] width 0 height 0
click at [611, 413] on button "Próximo →" at bounding box center [603, 398] width 126 height 39
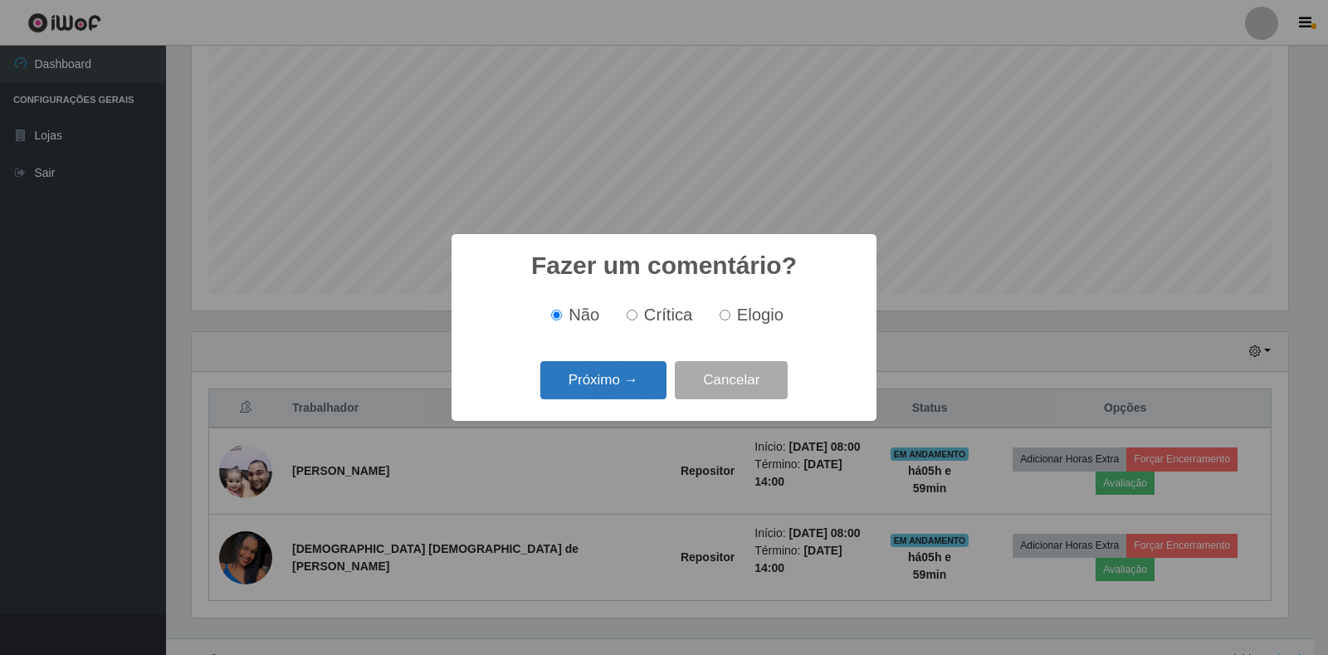
click at [631, 374] on button "Próximo →" at bounding box center [603, 380] width 126 height 39
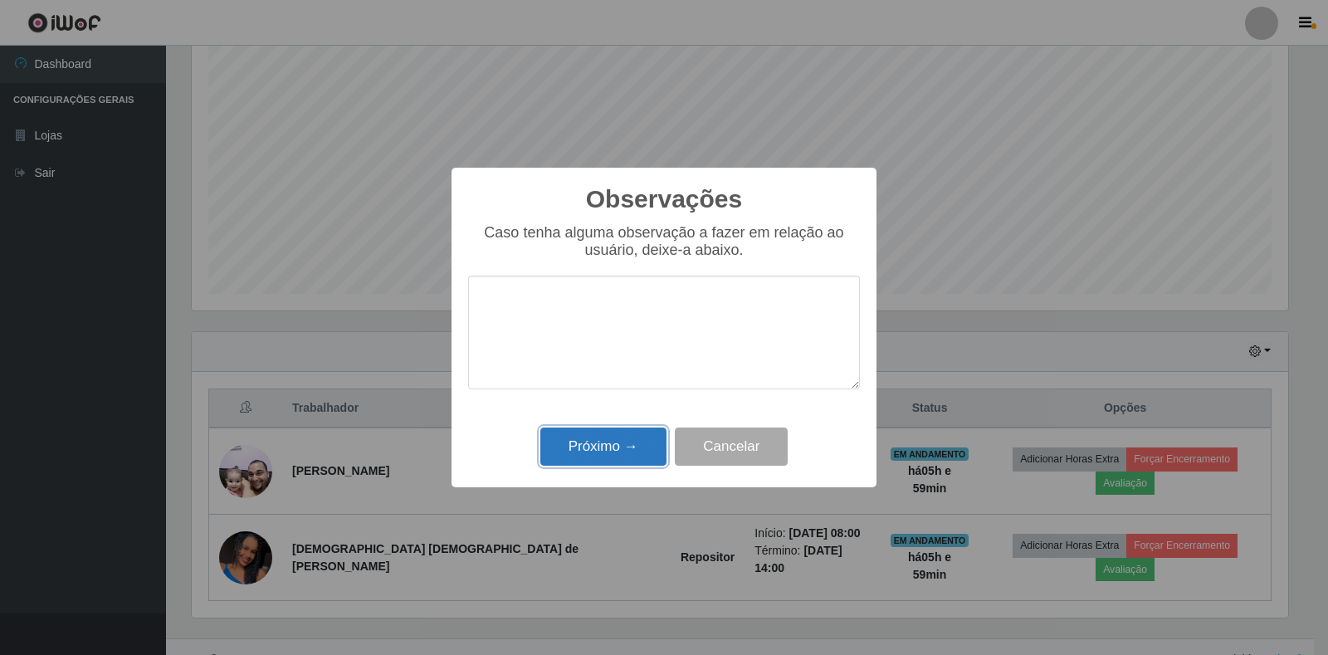
click at [631, 446] on button "Próximo →" at bounding box center [603, 447] width 126 height 39
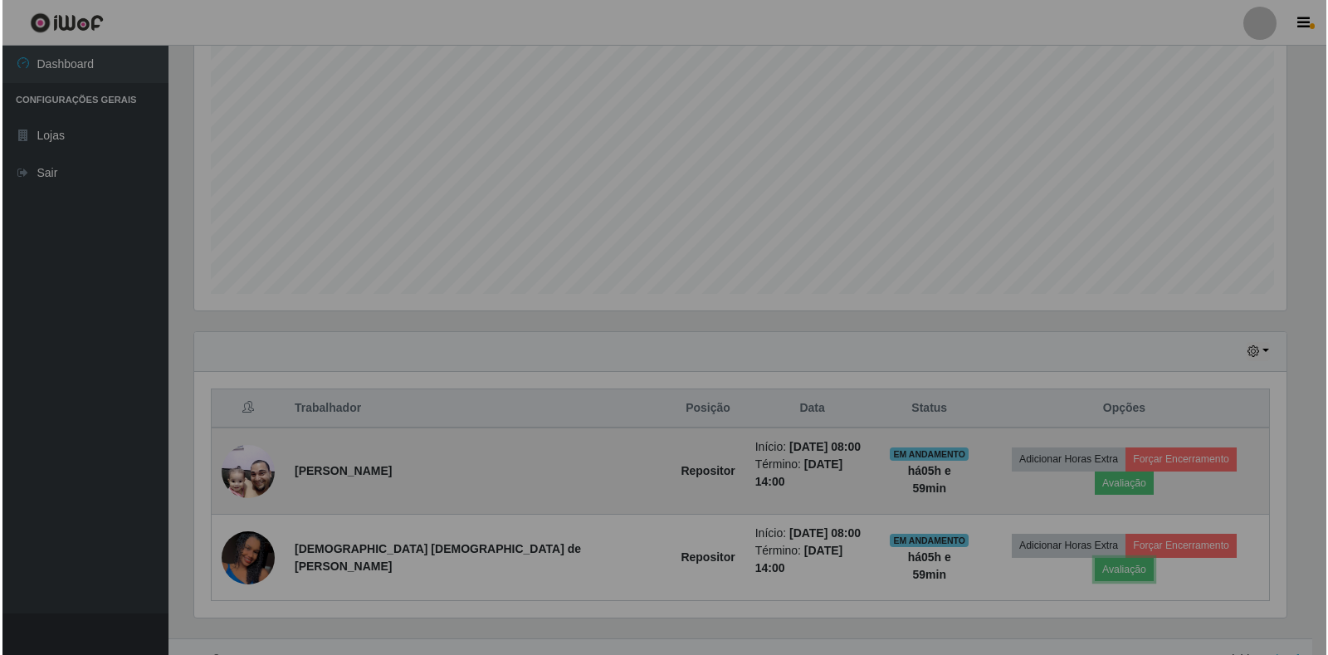
scroll to position [345, 1107]
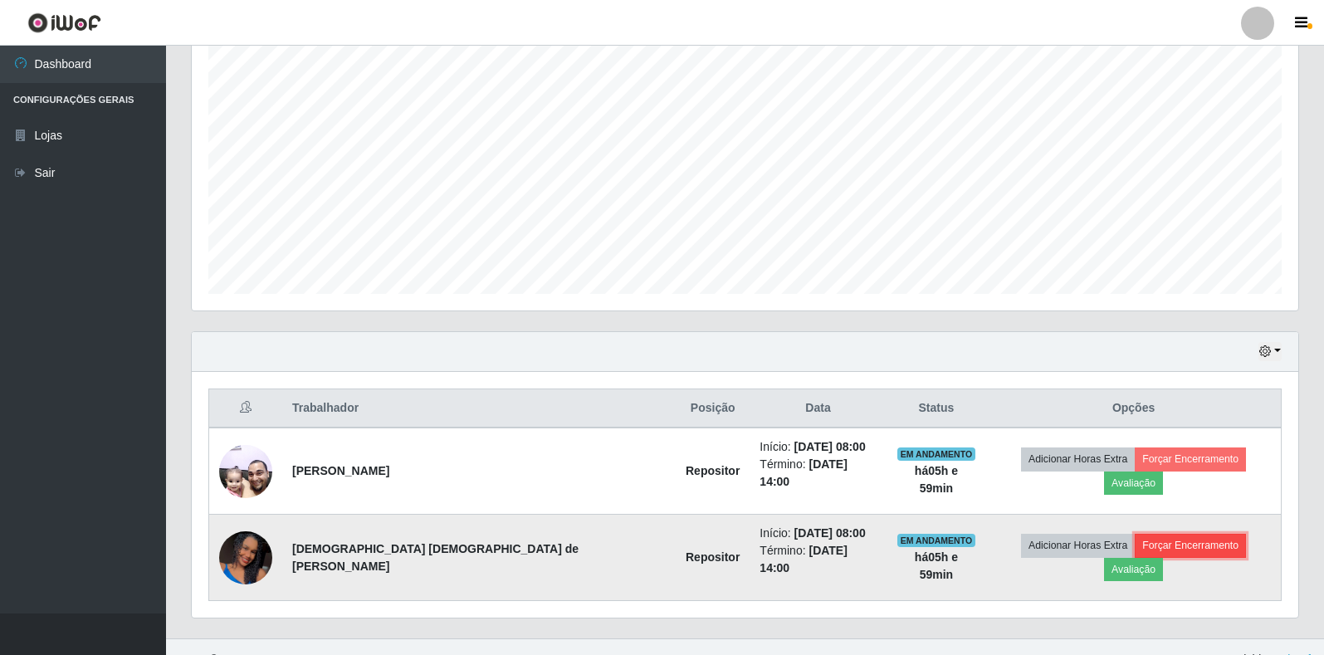
click at [1135, 545] on button "Forçar Encerramento" at bounding box center [1190, 545] width 111 height 23
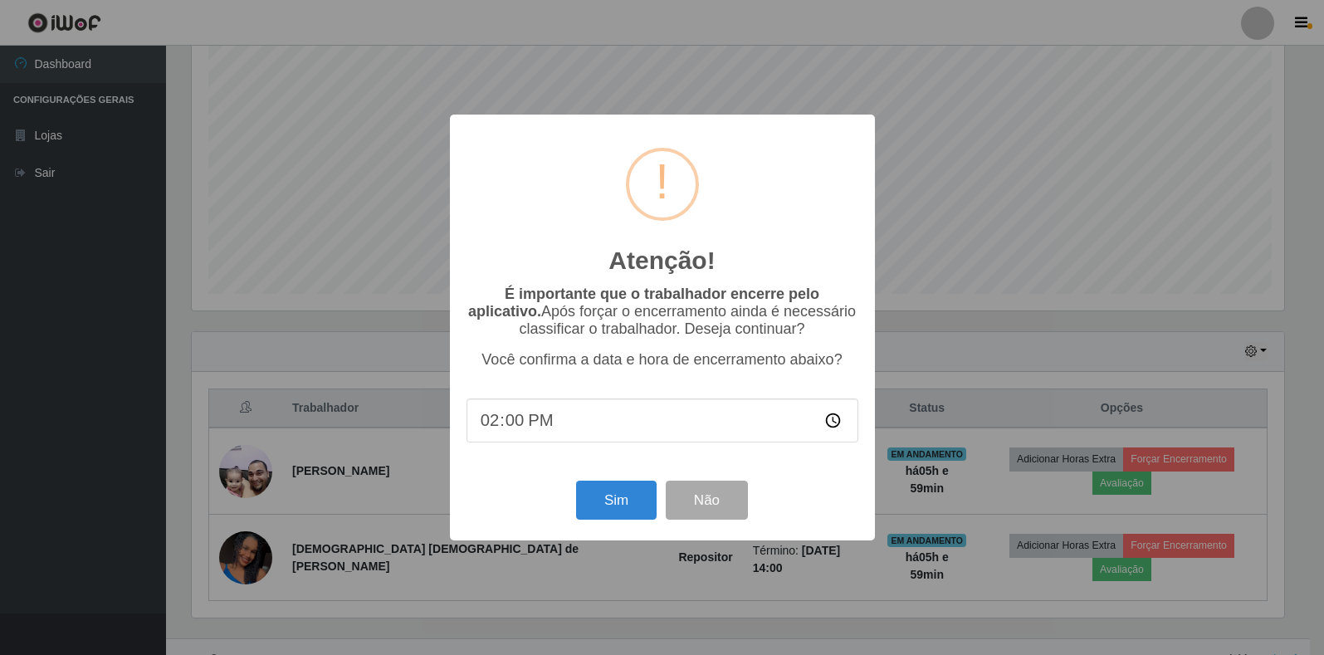
scroll to position [345, 1097]
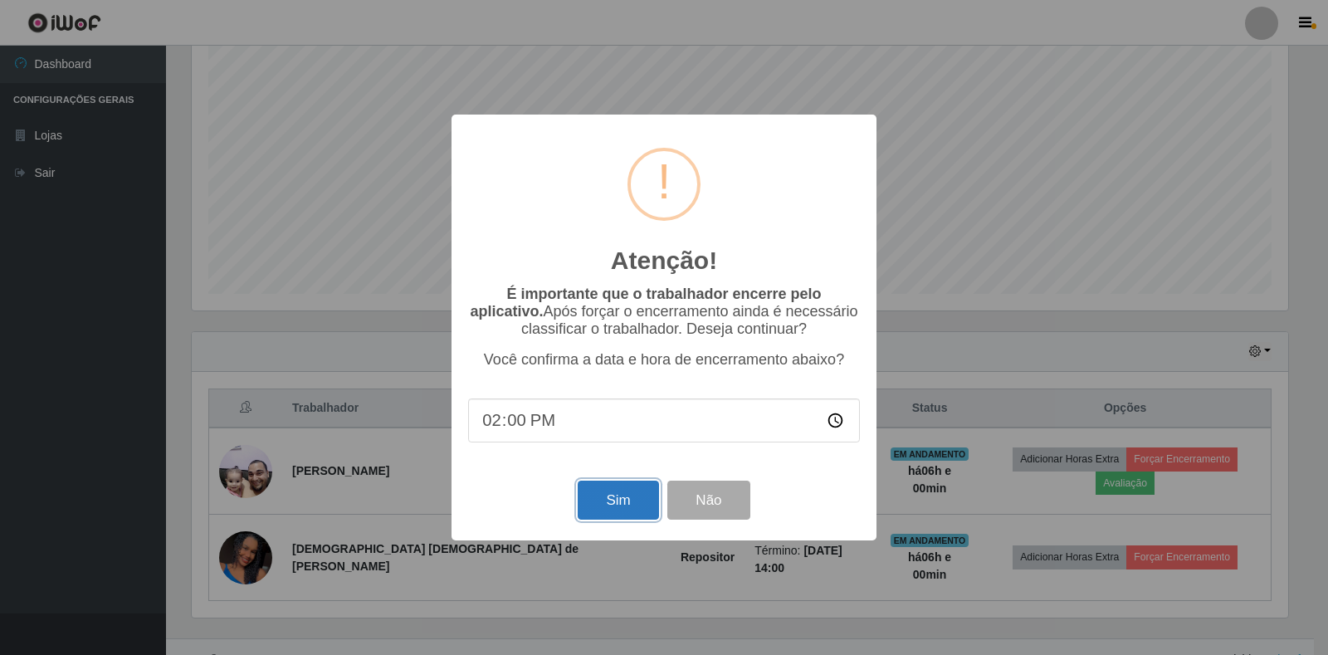
click at [616, 498] on button "Sim" at bounding box center [618, 500] width 81 height 39
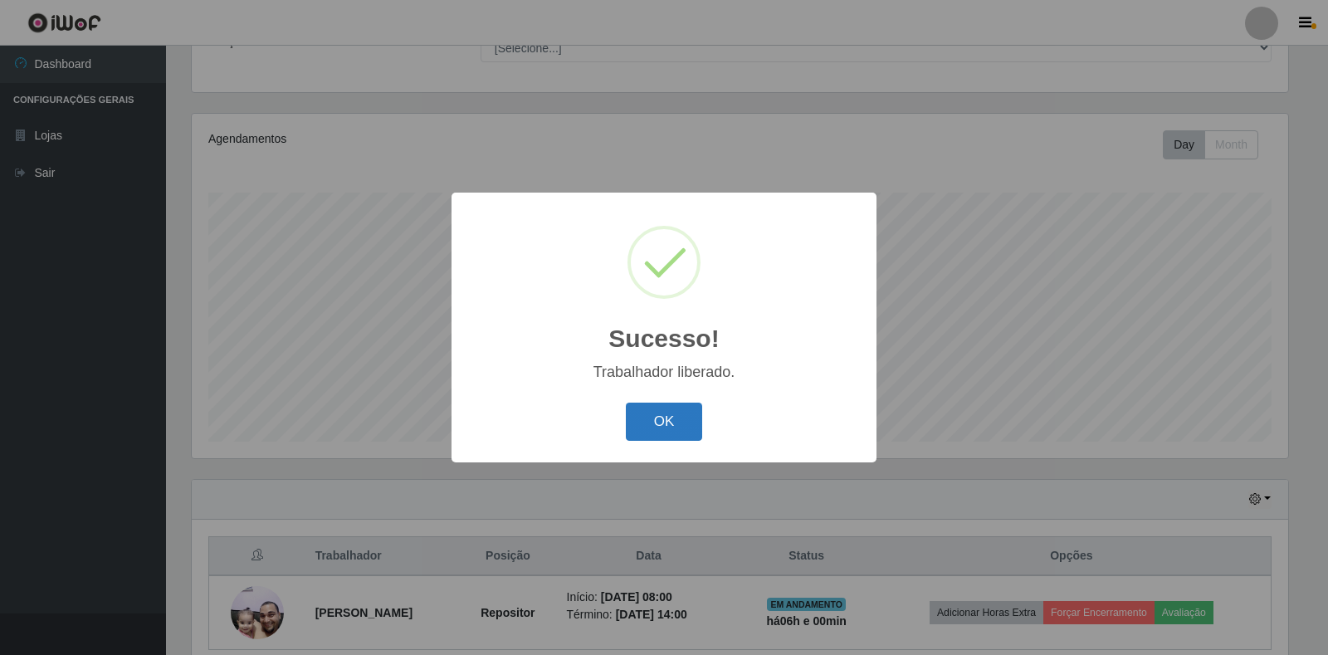
click at [653, 429] on button "OK" at bounding box center [664, 422] width 77 height 39
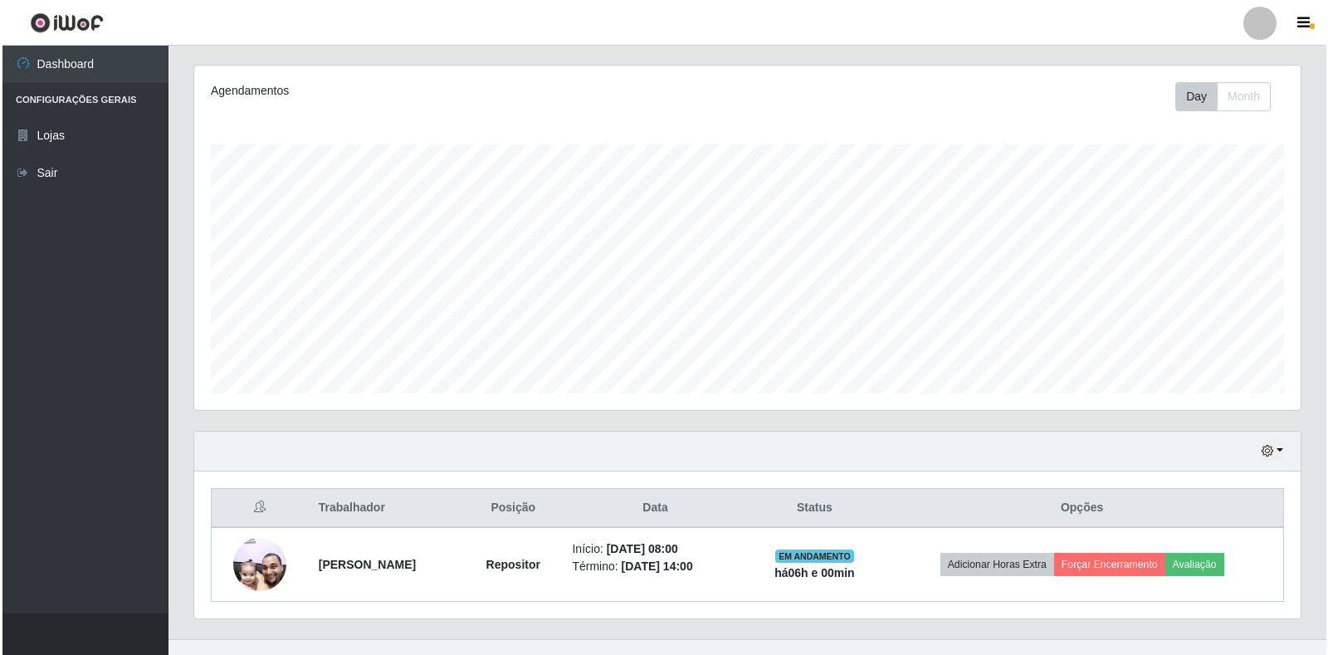
scroll to position [226, 0]
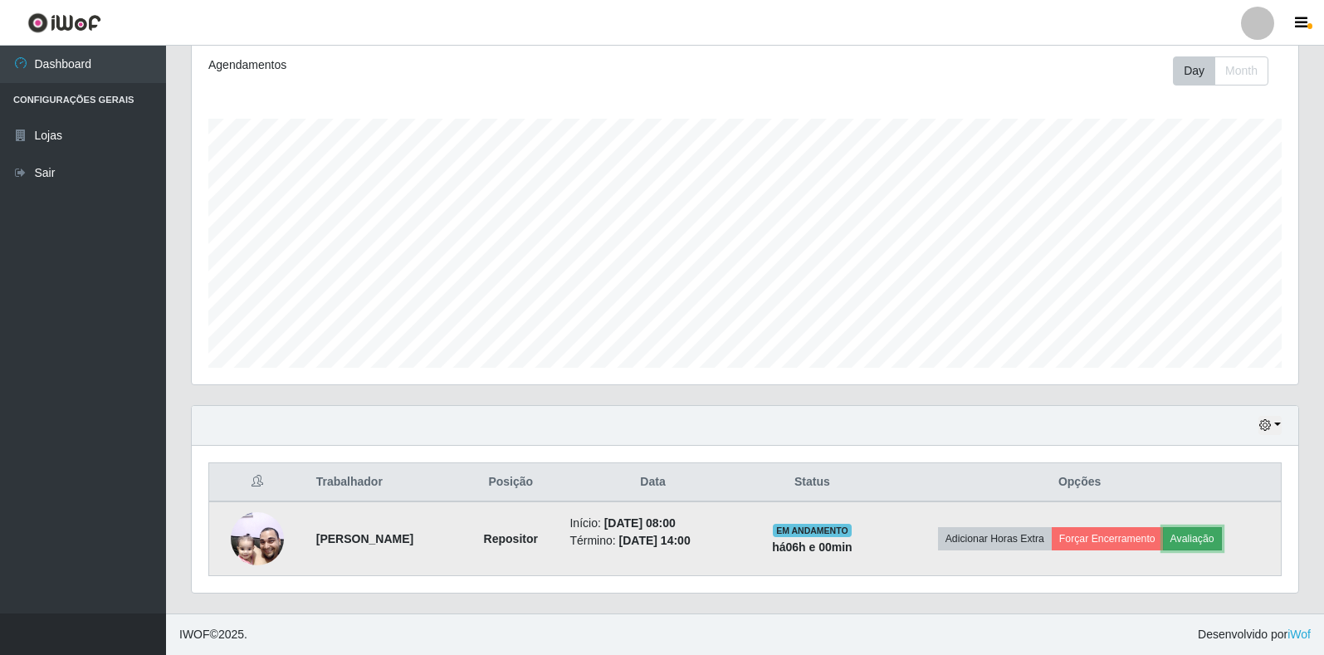
click at [1211, 536] on button "Avaliação" at bounding box center [1192, 538] width 59 height 23
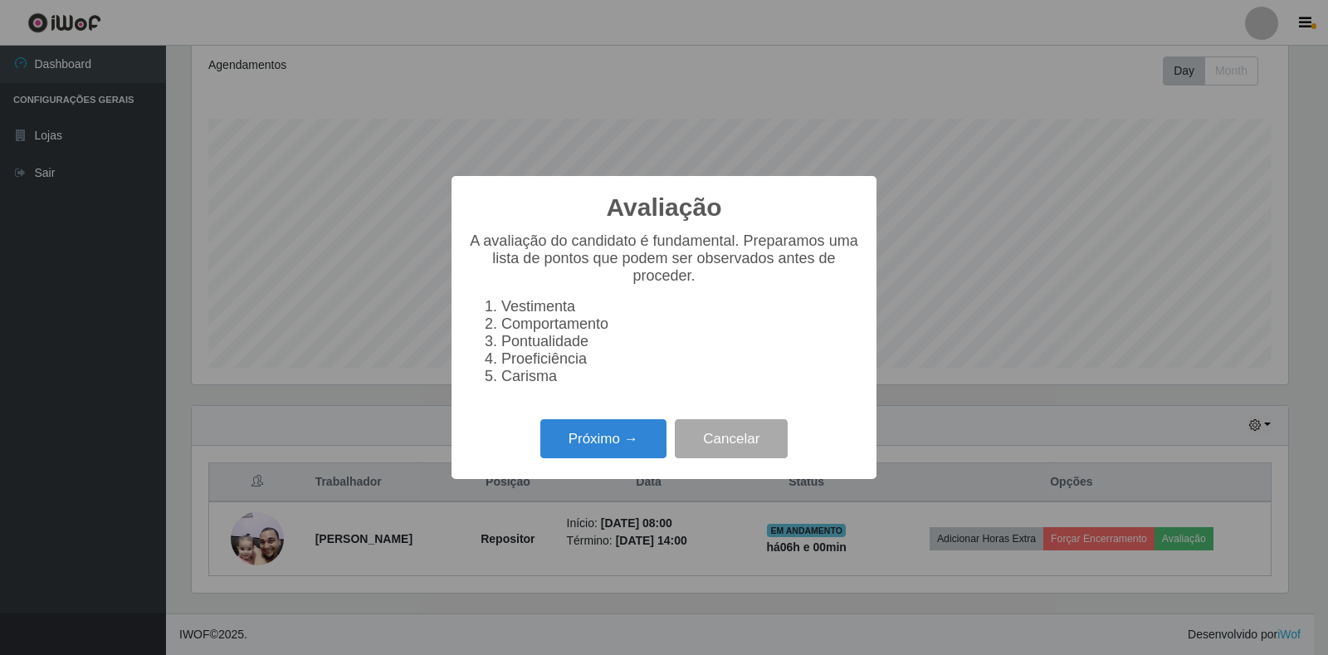
scroll to position [345, 1097]
click at [555, 453] on button "Próximo →" at bounding box center [603, 438] width 126 height 39
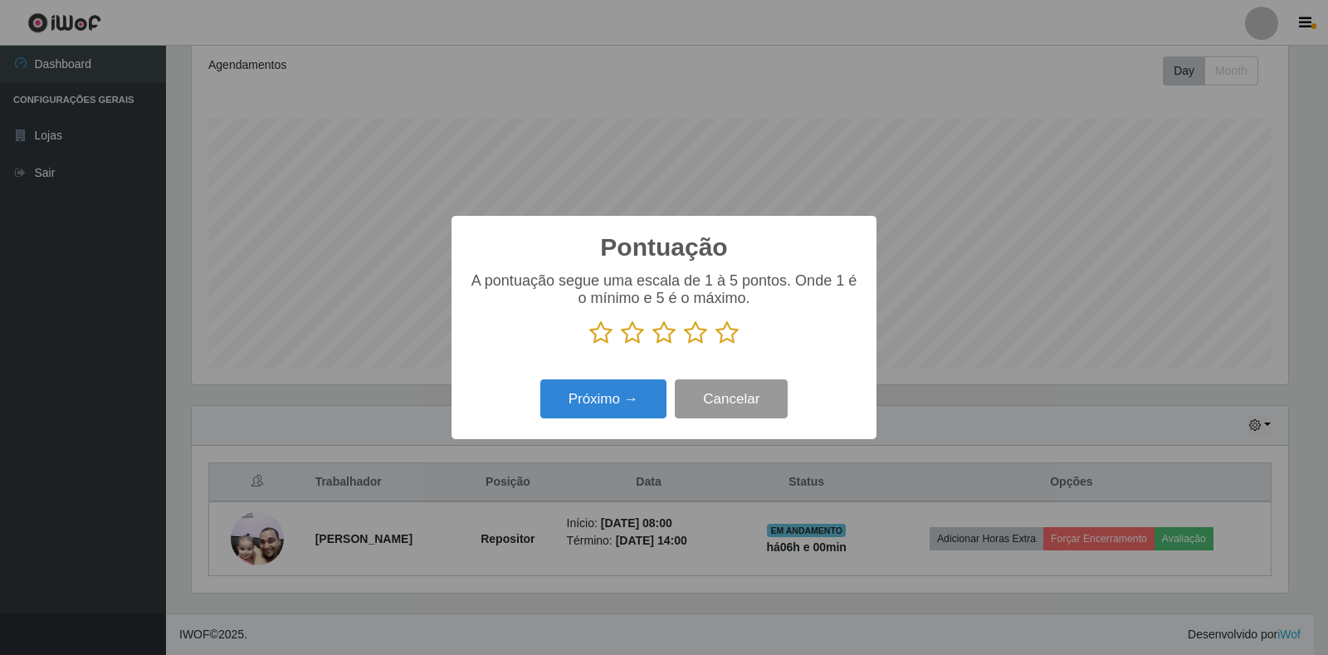
scroll to position [829908, 829156]
click at [726, 335] on icon at bounding box center [727, 332] width 23 height 25
click at [716, 345] on input "radio" at bounding box center [716, 345] width 0 height 0
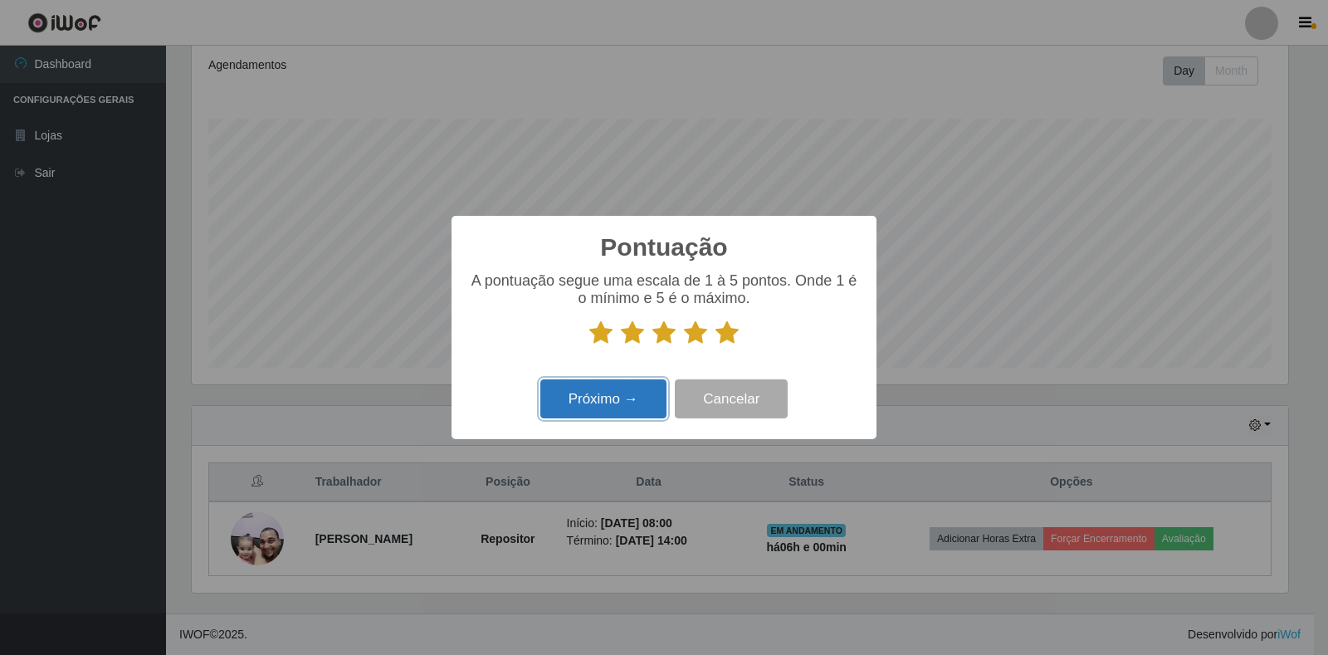
click at [633, 404] on button "Próximo →" at bounding box center [603, 398] width 126 height 39
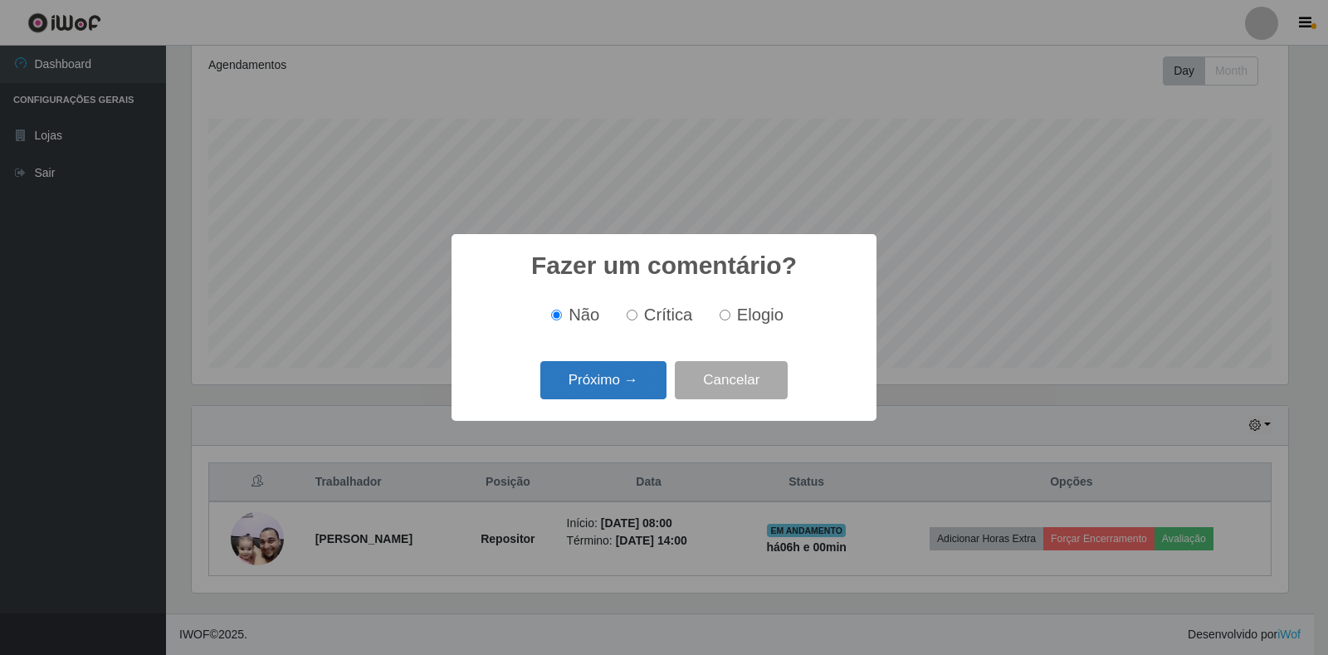
click at [625, 385] on button "Próximo →" at bounding box center [603, 380] width 126 height 39
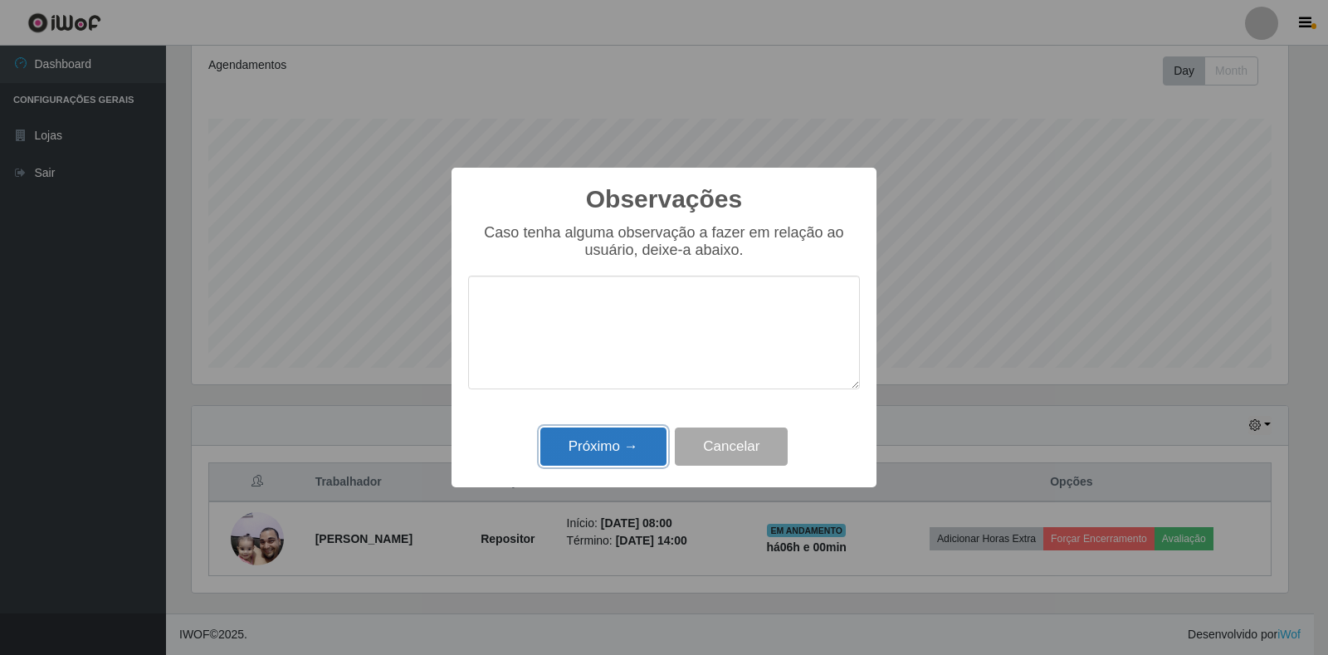
click at [623, 449] on button "Próximo →" at bounding box center [603, 447] width 126 height 39
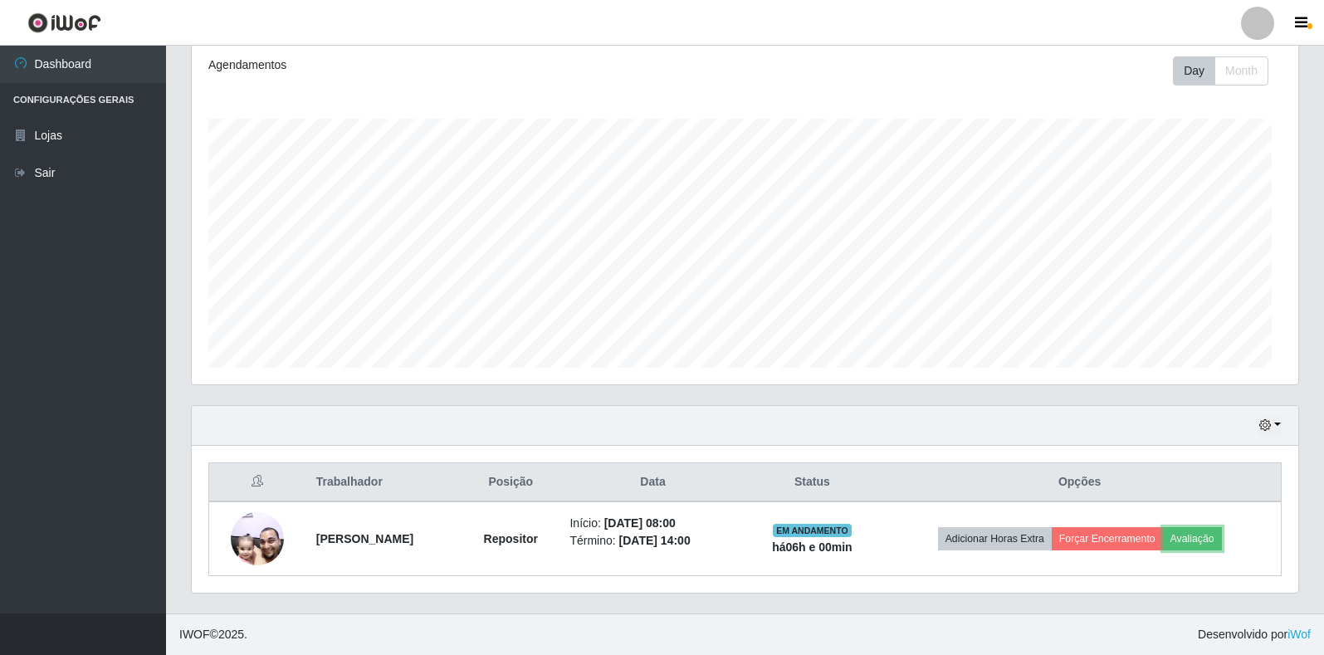
scroll to position [345, 1107]
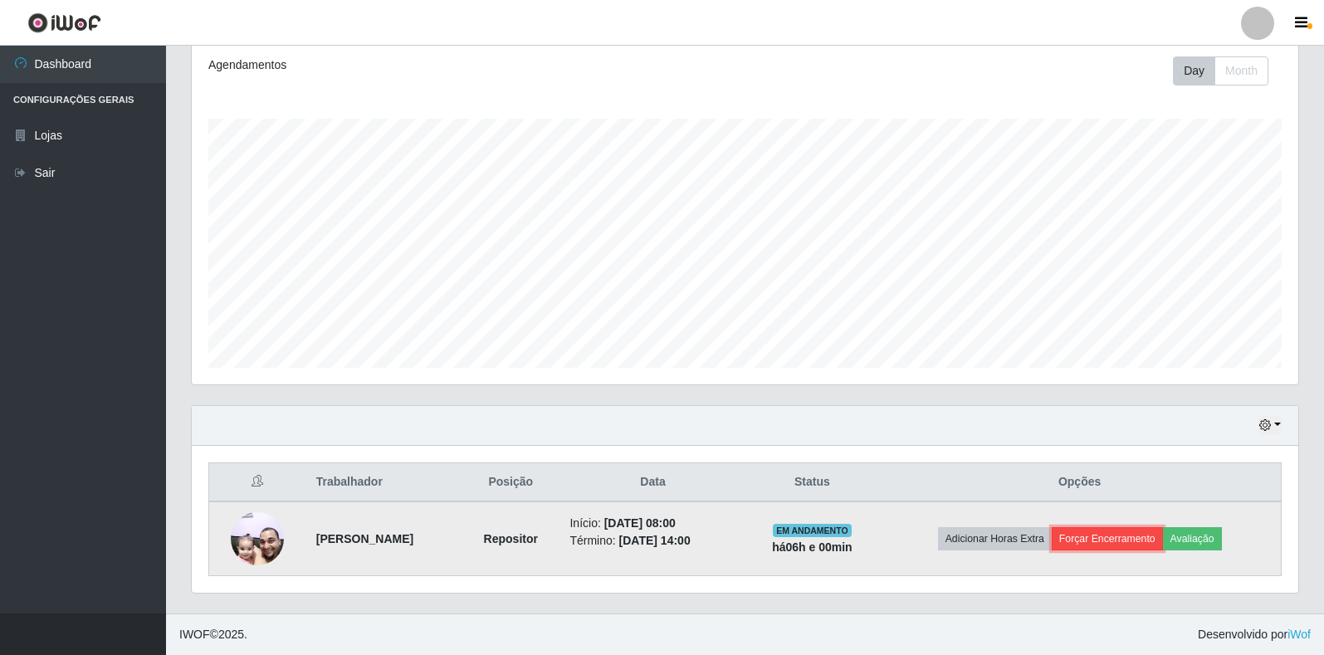
click at [1113, 540] on button "Forçar Encerramento" at bounding box center [1107, 538] width 111 height 23
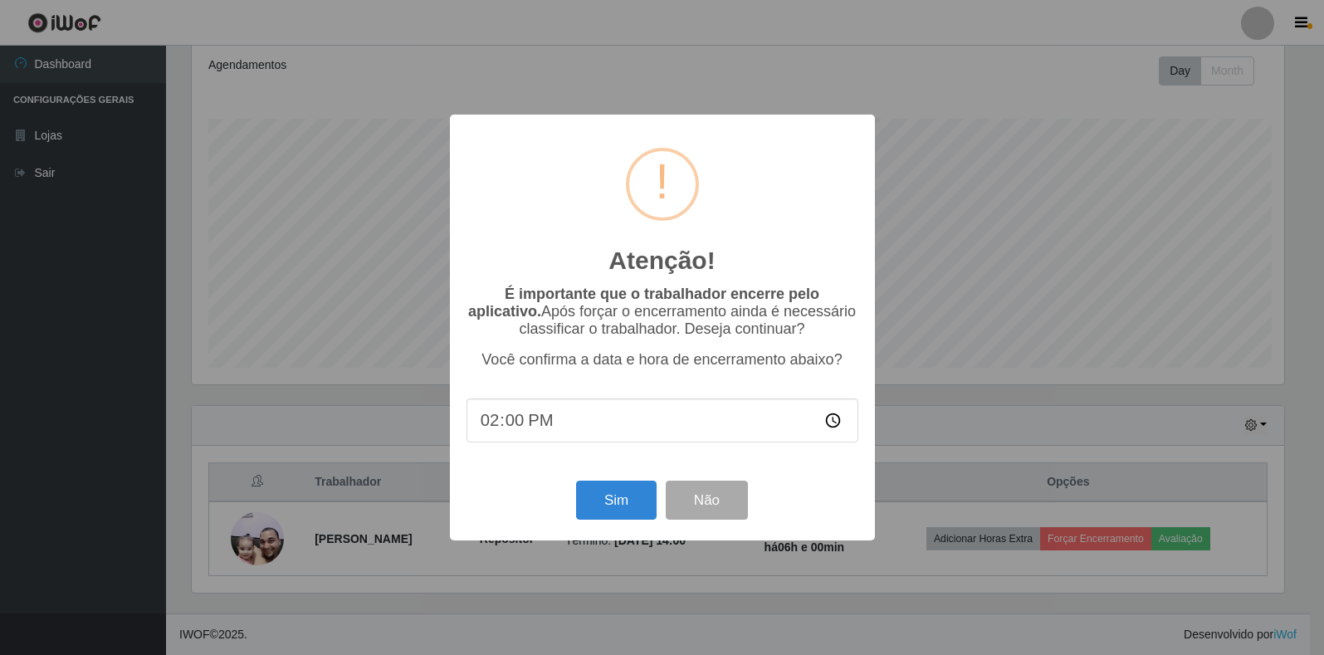
scroll to position [345, 1097]
click at [616, 515] on button "Sim" at bounding box center [618, 500] width 81 height 39
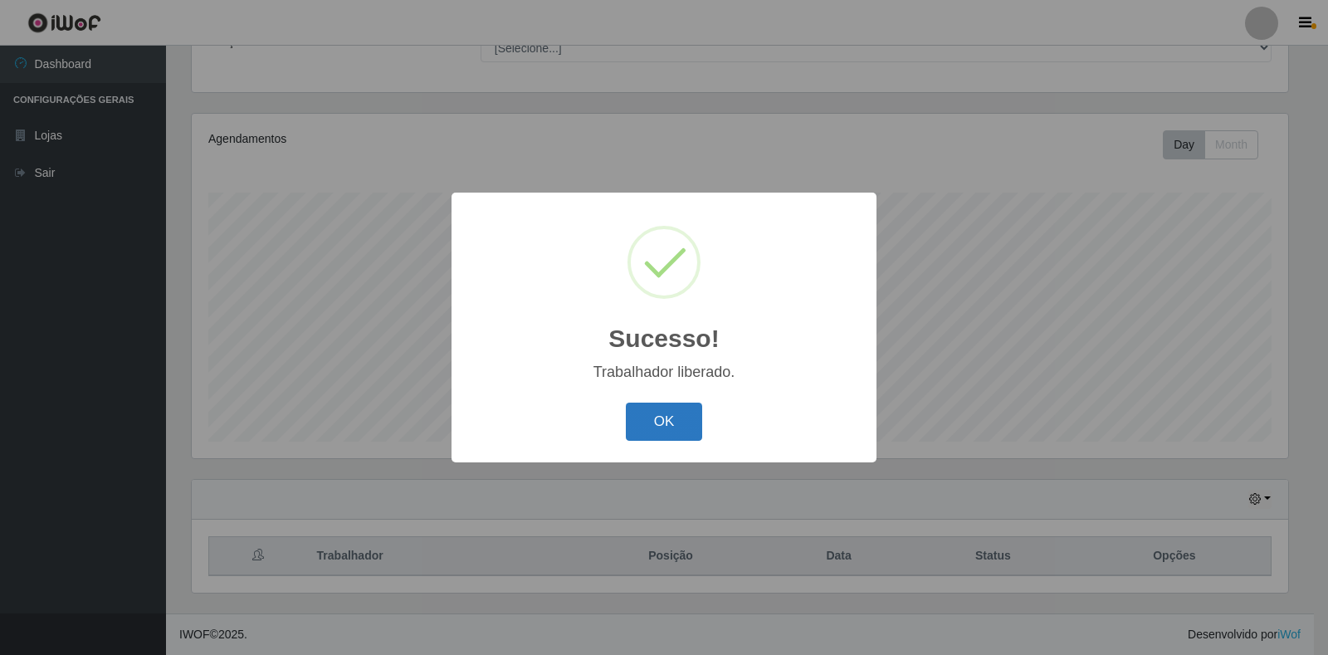
click at [667, 404] on button "OK" at bounding box center [664, 422] width 77 height 39
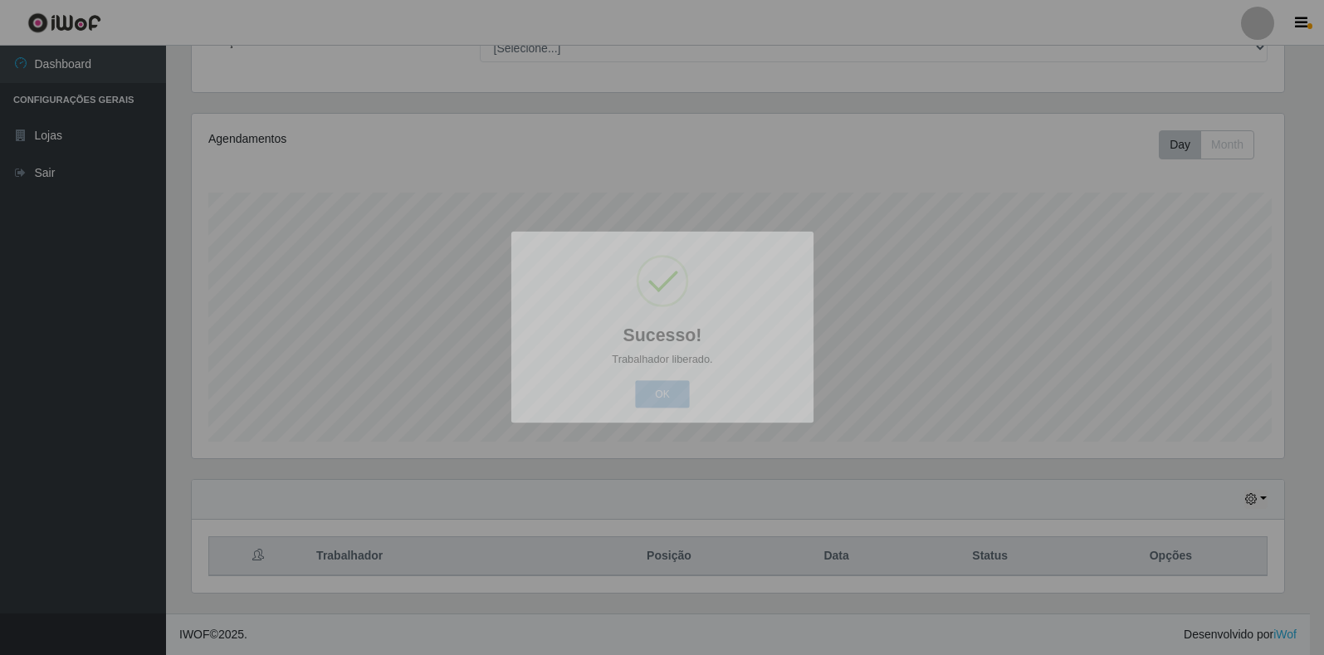
scroll to position [345, 1107]
